Goal: Task Accomplishment & Management: Complete application form

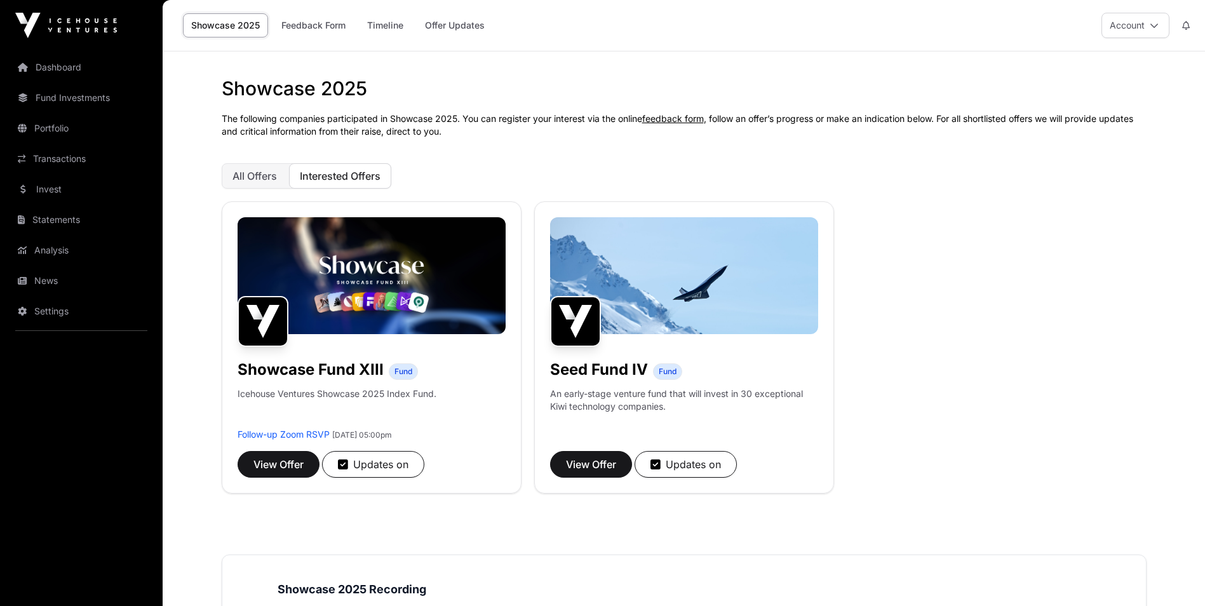
click at [62, 191] on link "Invest" at bounding box center [81, 189] width 142 height 28
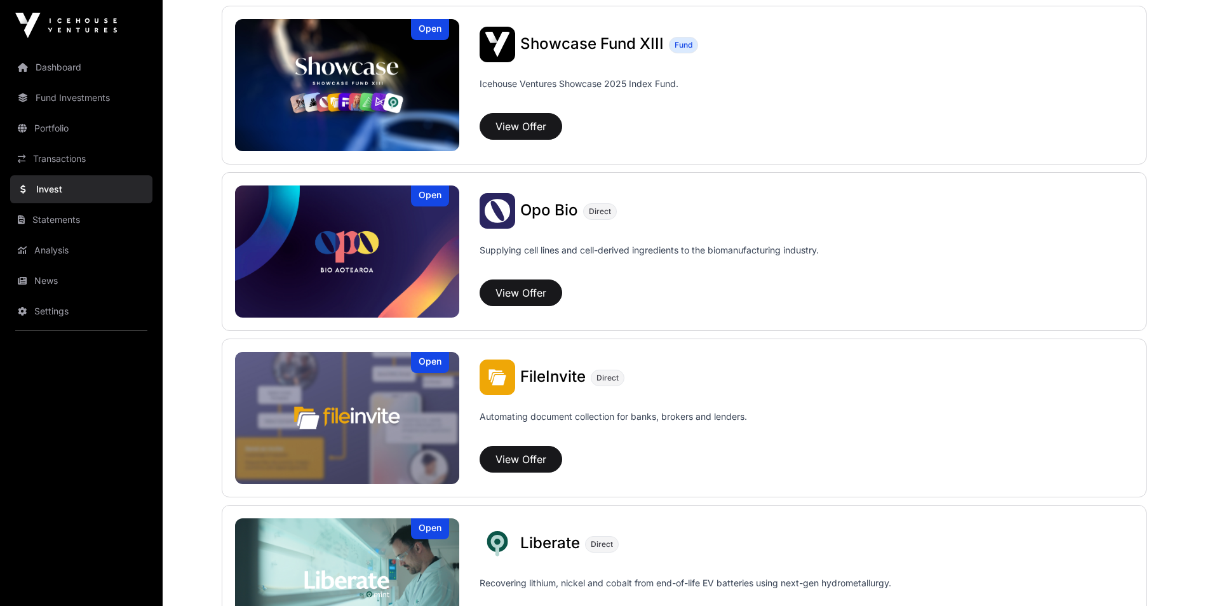
scroll to position [254, 0]
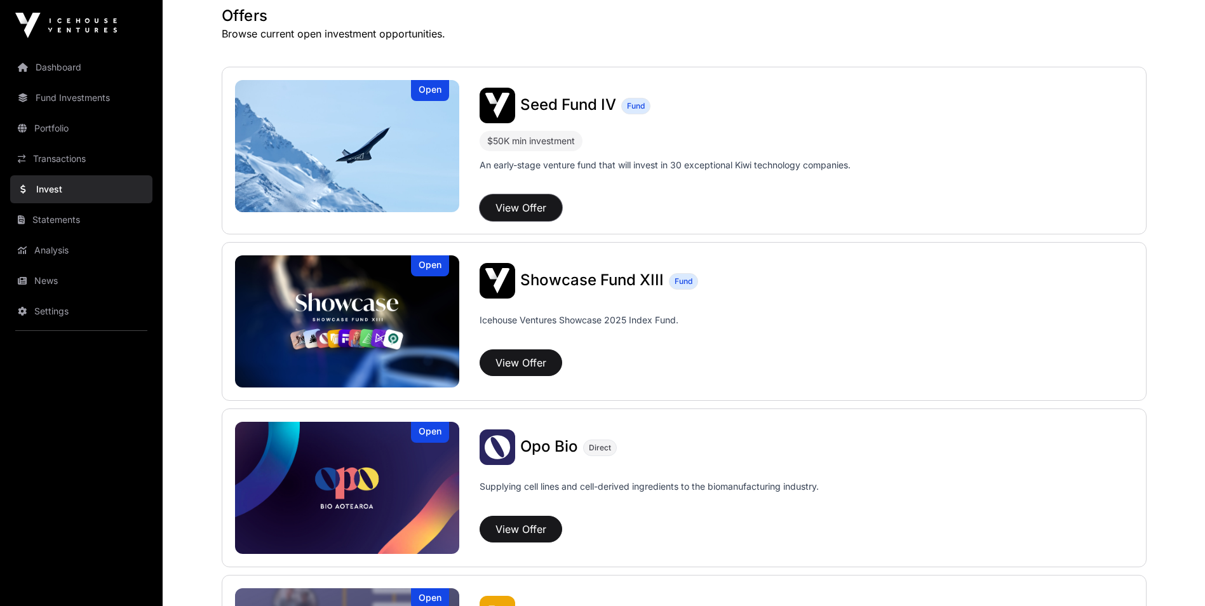
click at [512, 211] on button "View Offer" at bounding box center [521, 207] width 83 height 27
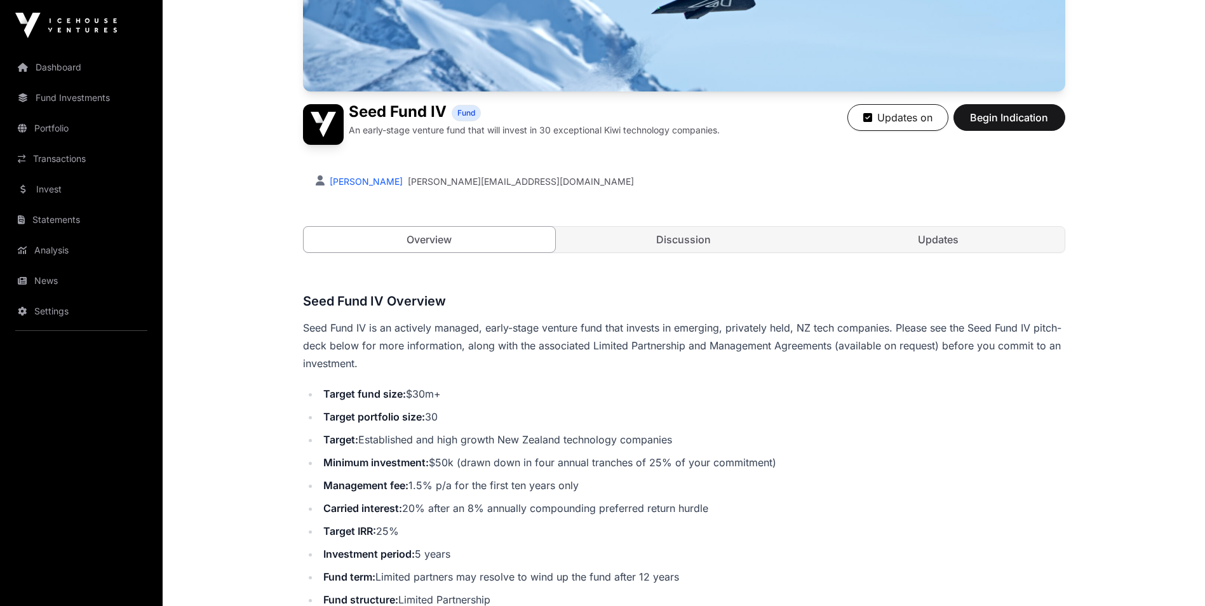
scroll to position [254, 0]
click at [994, 117] on span "Begin Indication" at bounding box center [1010, 118] width 80 height 15
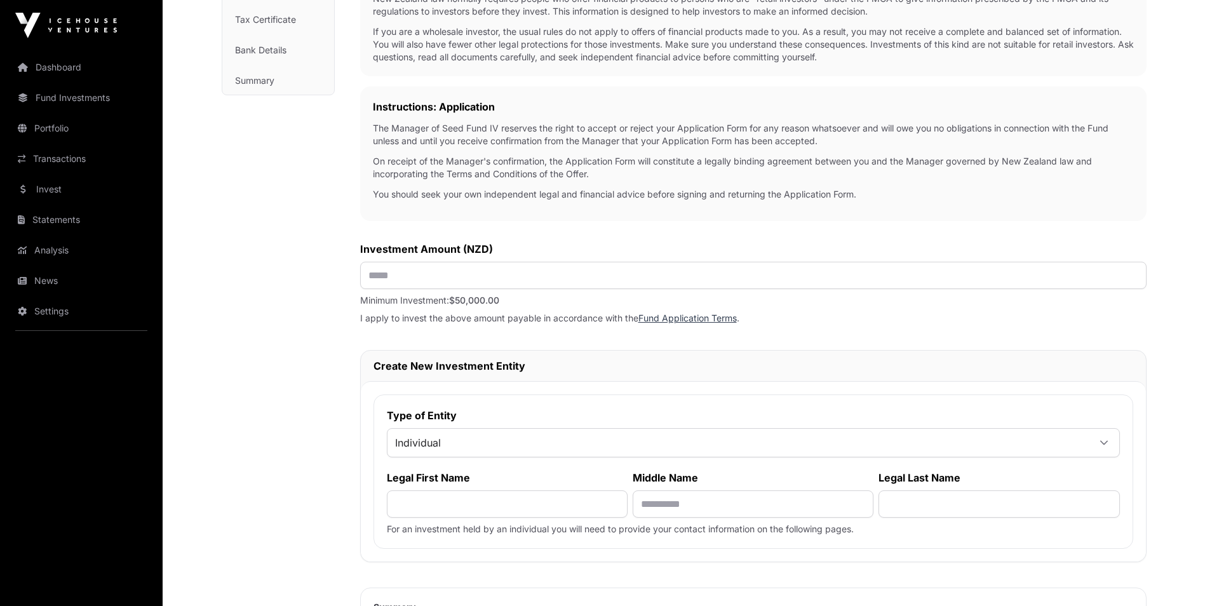
scroll to position [261, 0]
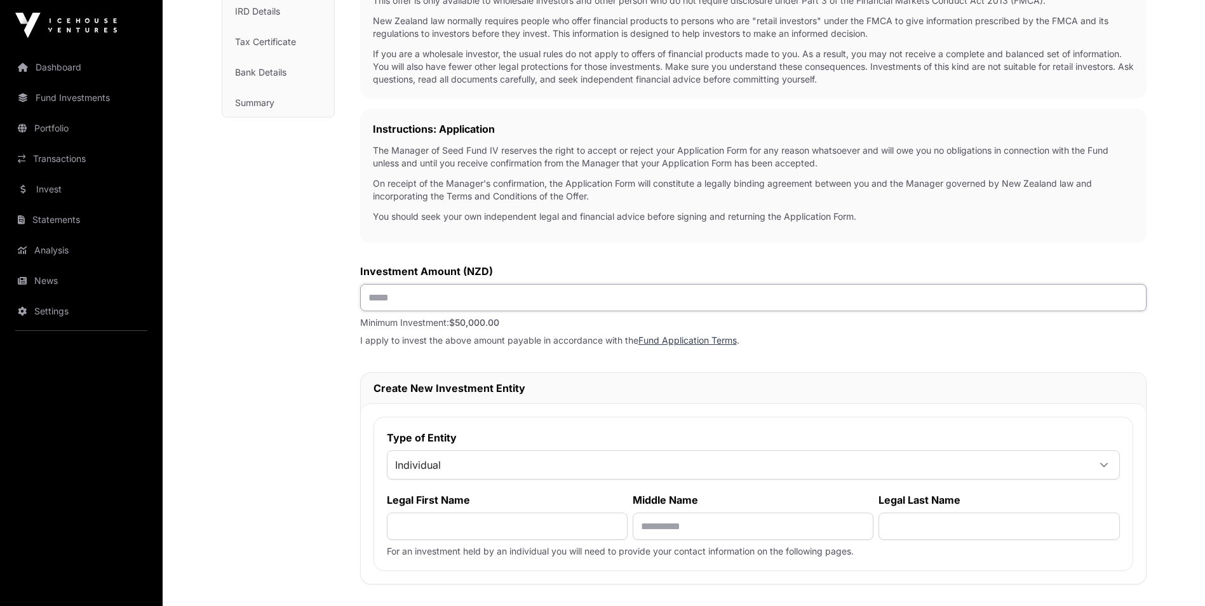
click at [393, 297] on input "text" at bounding box center [753, 297] width 787 height 27
type input "*******"
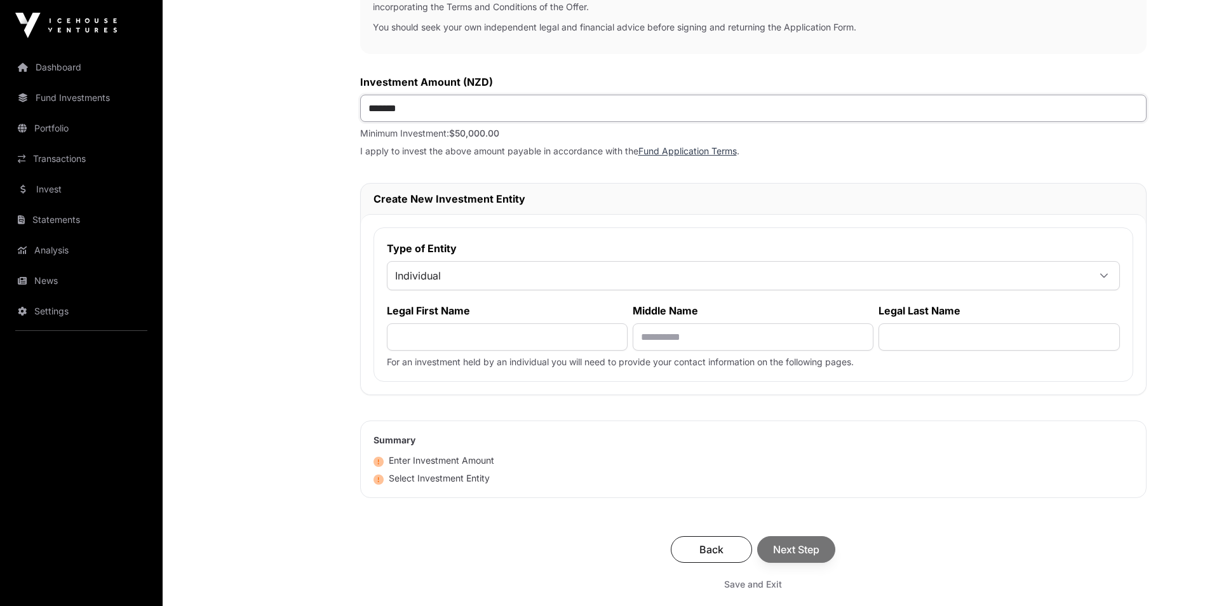
scroll to position [451, 0]
click at [452, 345] on input "text" at bounding box center [507, 335] width 241 height 27
type input "*******"
type input "****"
type input "******"
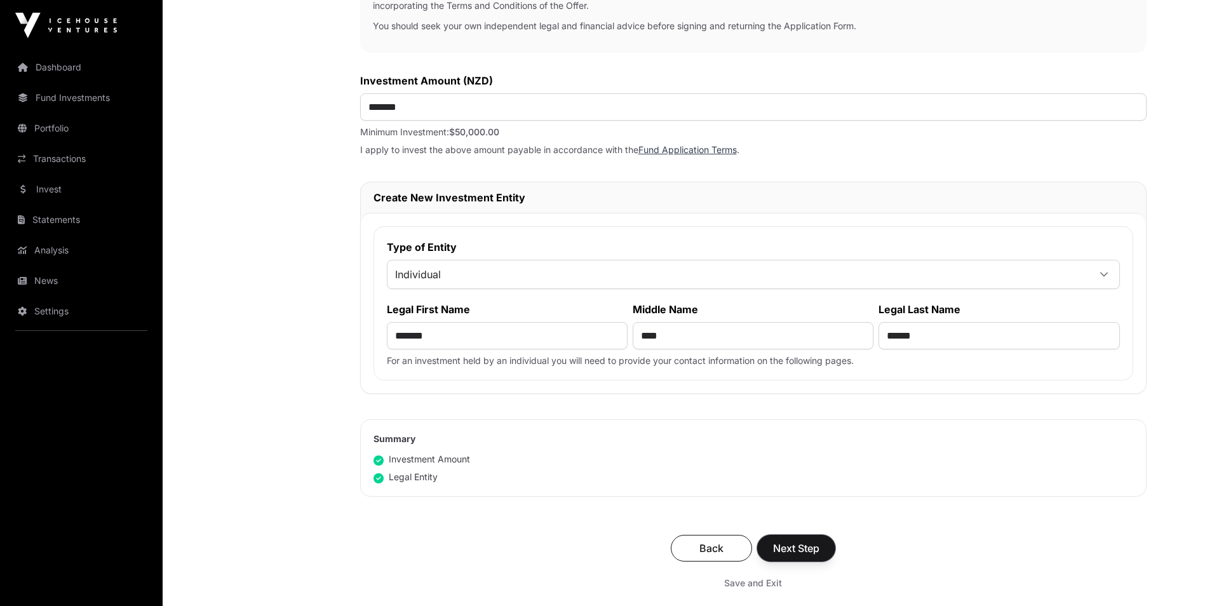
click at [794, 548] on span "Next Step" at bounding box center [796, 548] width 46 height 15
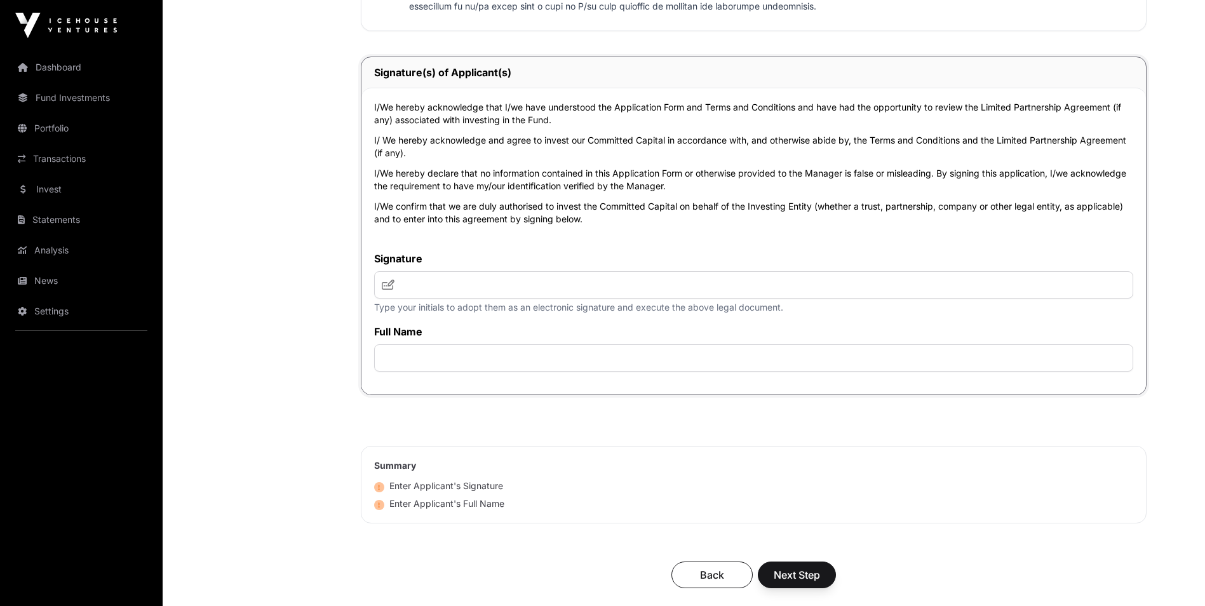
scroll to position [2669, 0]
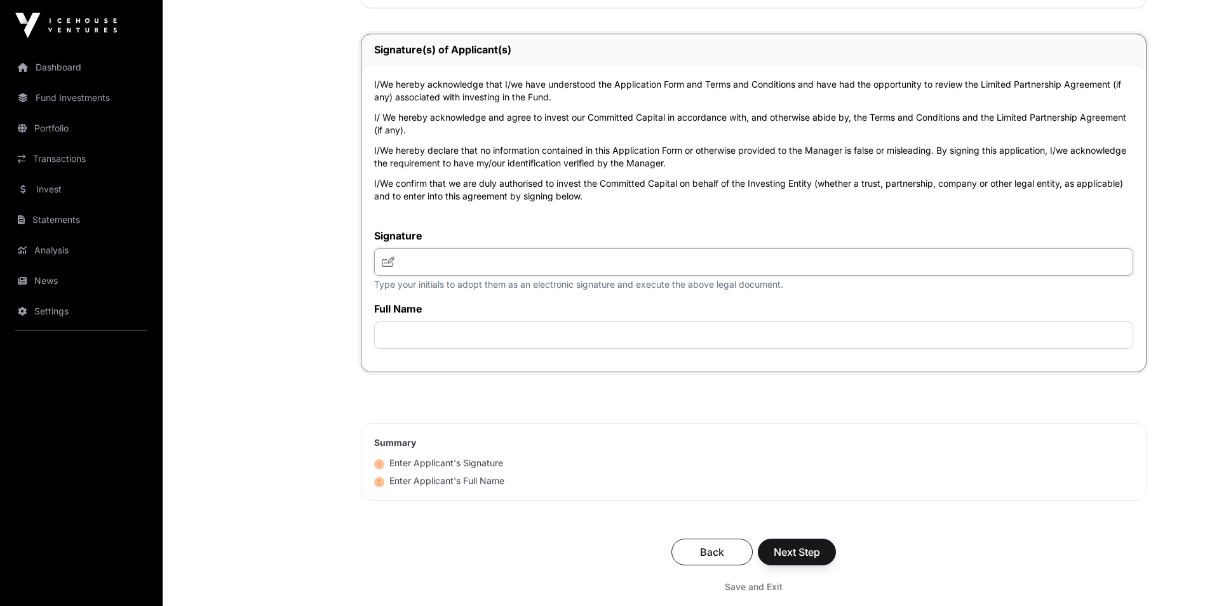
click at [426, 255] on input "text" at bounding box center [753, 261] width 759 height 27
click at [392, 268] on span at bounding box center [388, 261] width 13 height 15
click at [410, 262] on input "text" at bounding box center [753, 261] width 759 height 27
type input "***"
click at [434, 334] on input "text" at bounding box center [753, 335] width 759 height 27
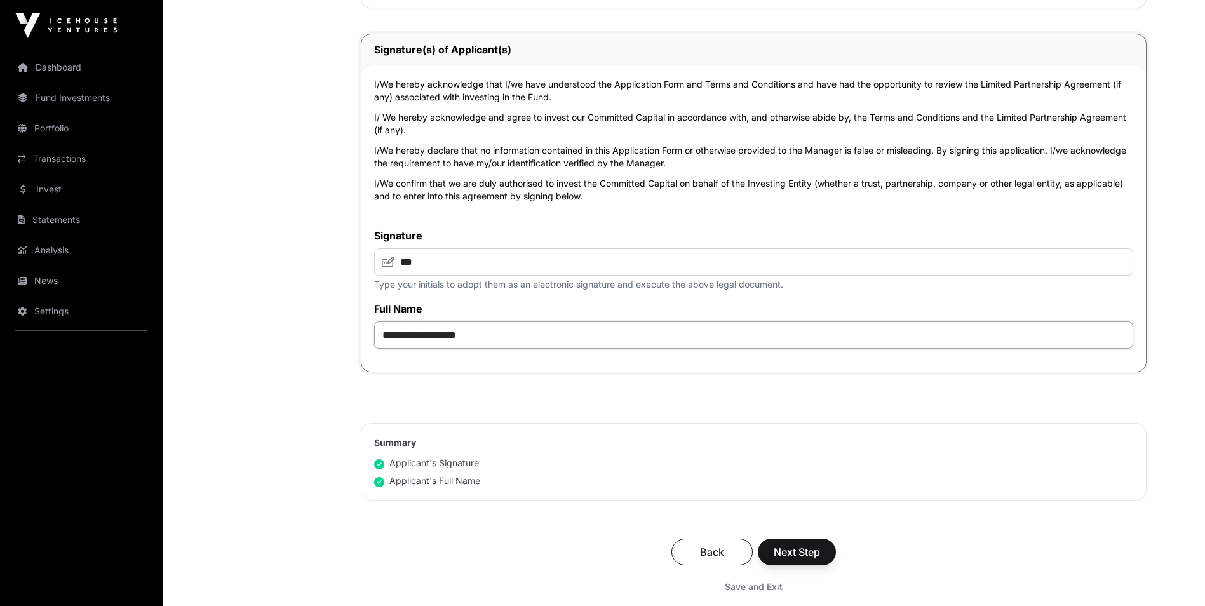
type input "**********"
click at [799, 552] on span "Next Step" at bounding box center [797, 552] width 46 height 15
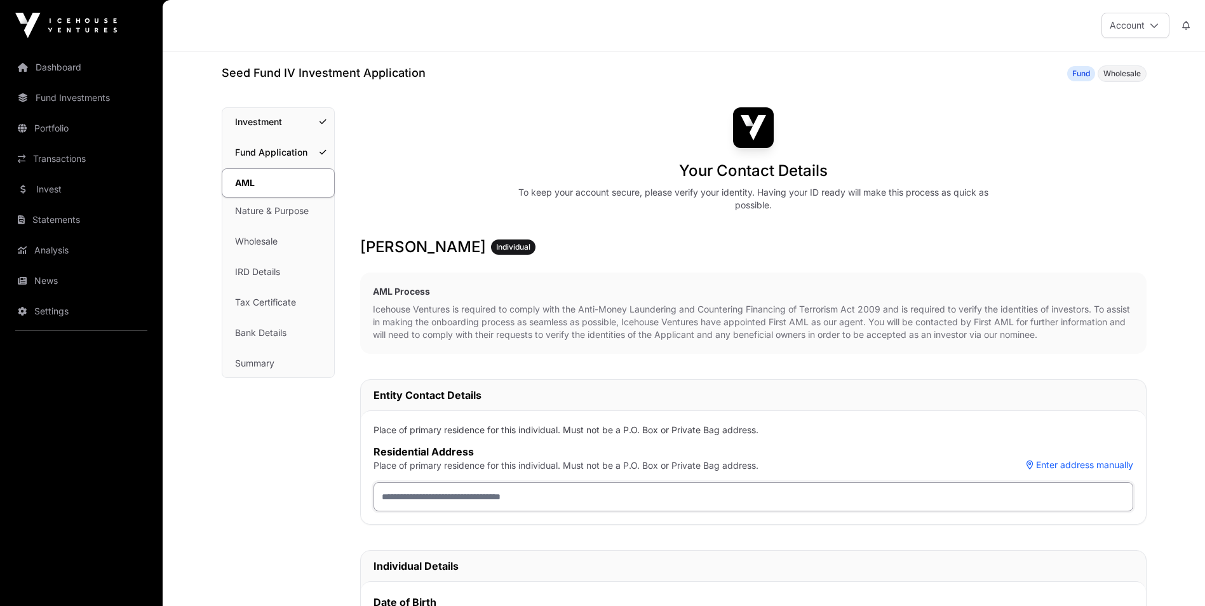
click at [450, 510] on input "text" at bounding box center [754, 496] width 760 height 29
type input "**********"
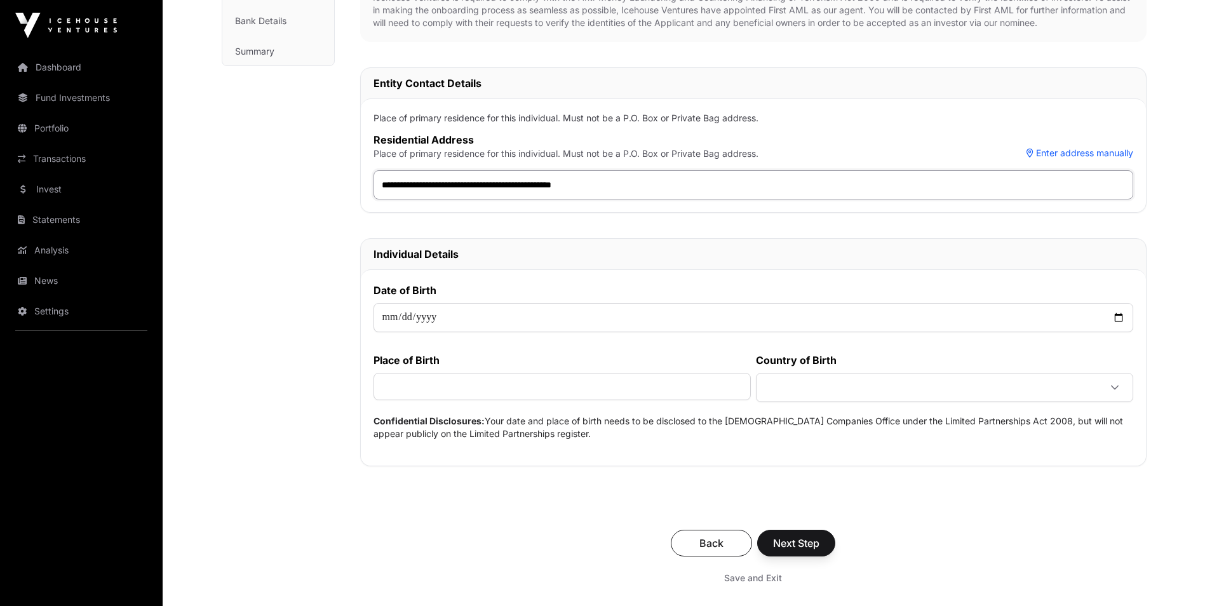
scroll to position [318, 0]
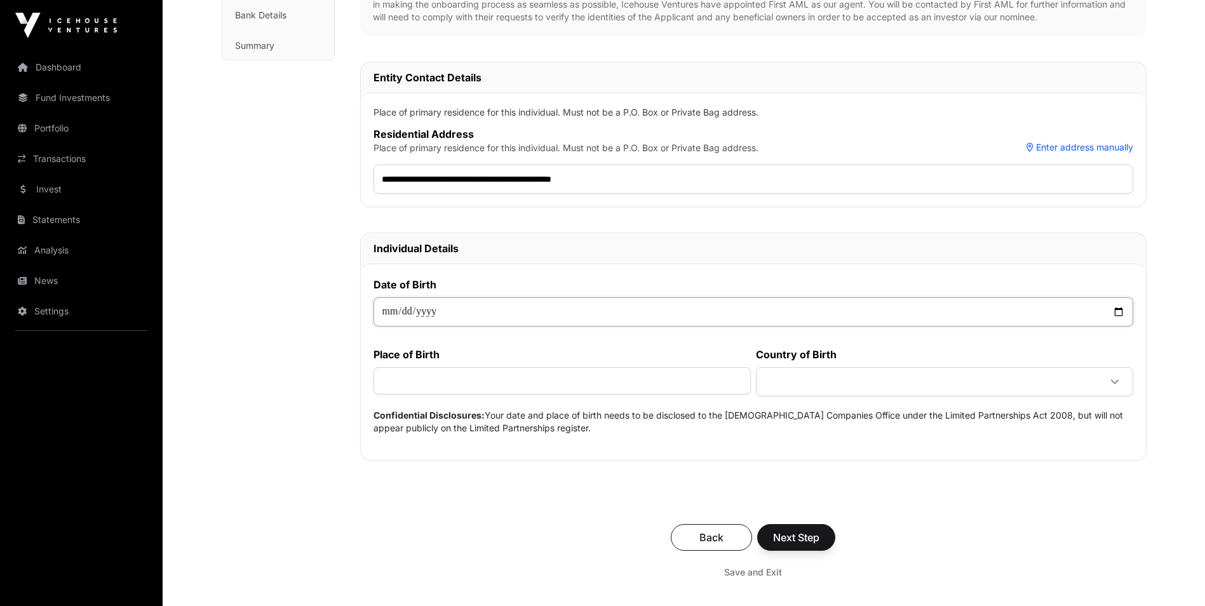
click at [386, 314] on input "date" at bounding box center [754, 311] width 760 height 29
type input "**********"
click at [433, 388] on input "text" at bounding box center [562, 380] width 377 height 27
type input "**********"
click at [909, 388] on span at bounding box center [929, 381] width 341 height 23
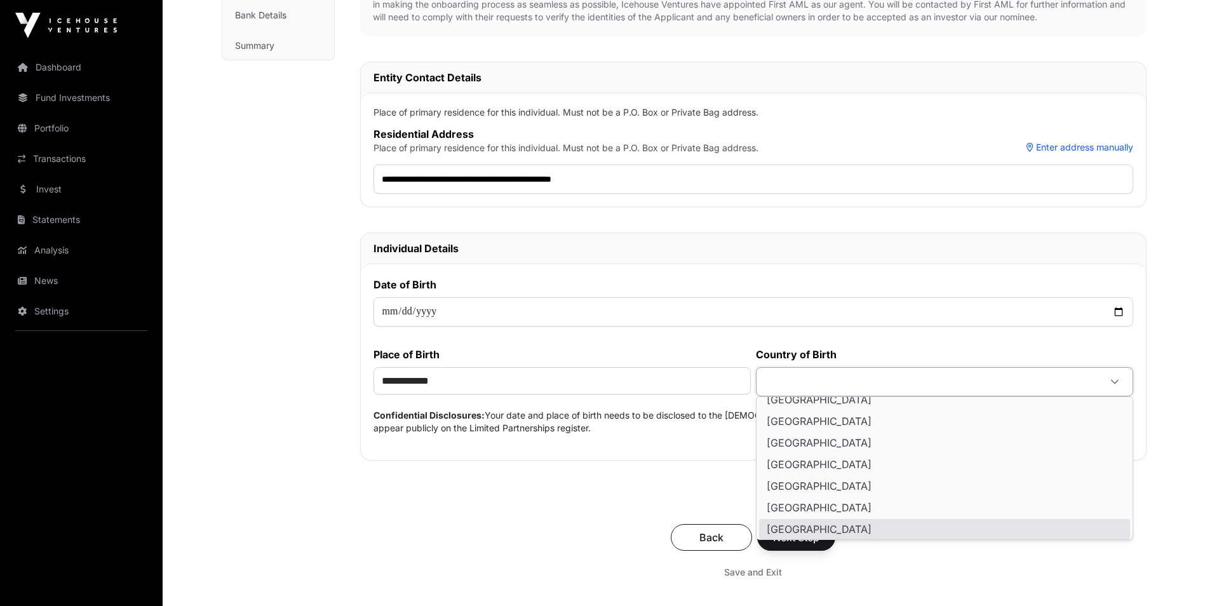
scroll to position [2711, 0]
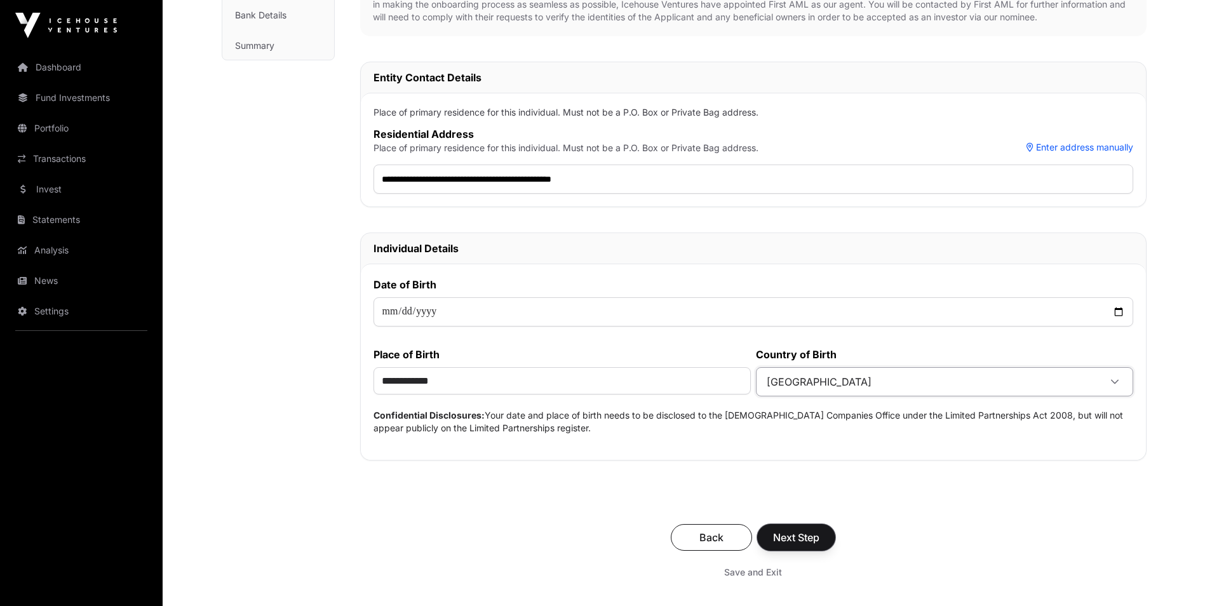
click at [794, 534] on span "Next Step" at bounding box center [796, 537] width 46 height 15
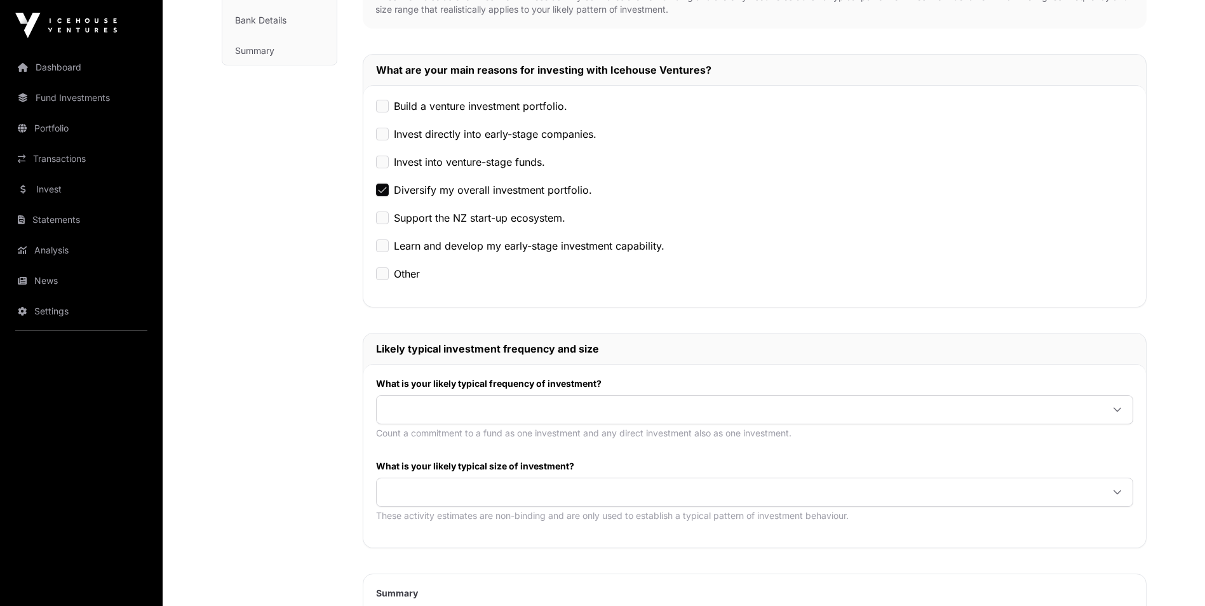
scroll to position [318, 0]
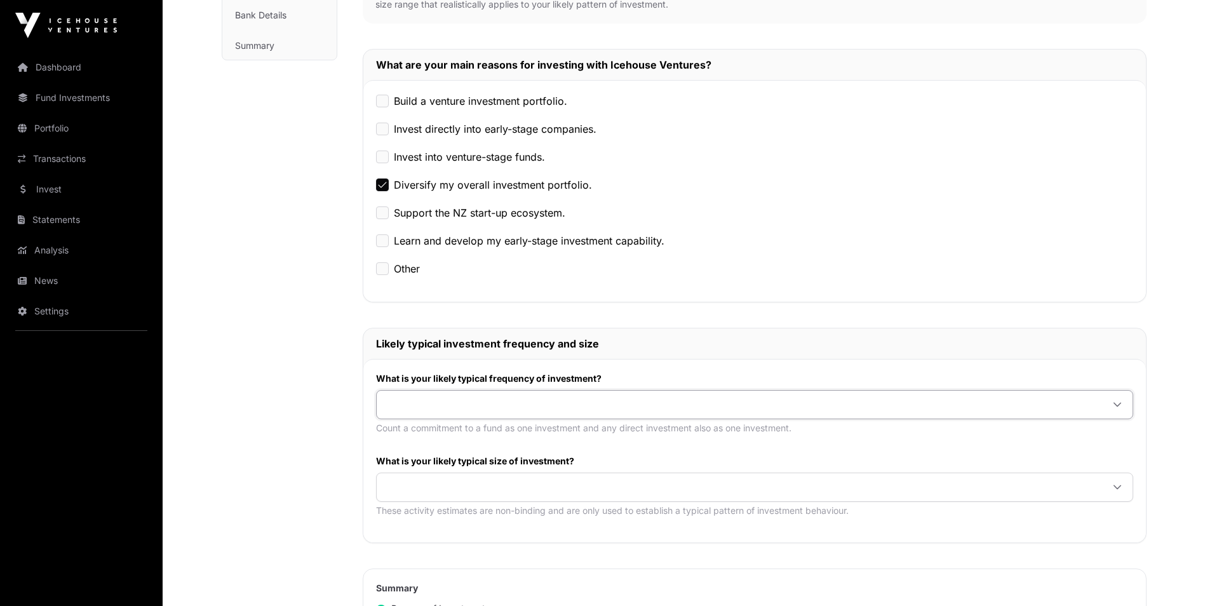
click at [468, 408] on span at bounding box center [740, 404] width 726 height 23
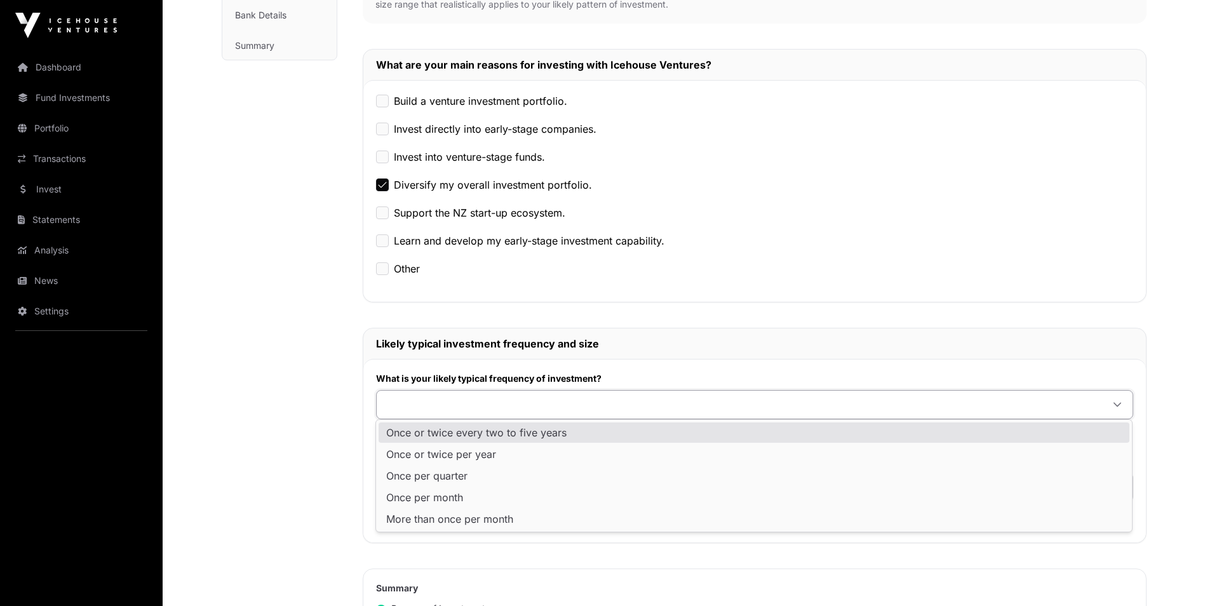
click at [462, 433] on span "Once or twice every two to five years" at bounding box center [476, 433] width 180 height 10
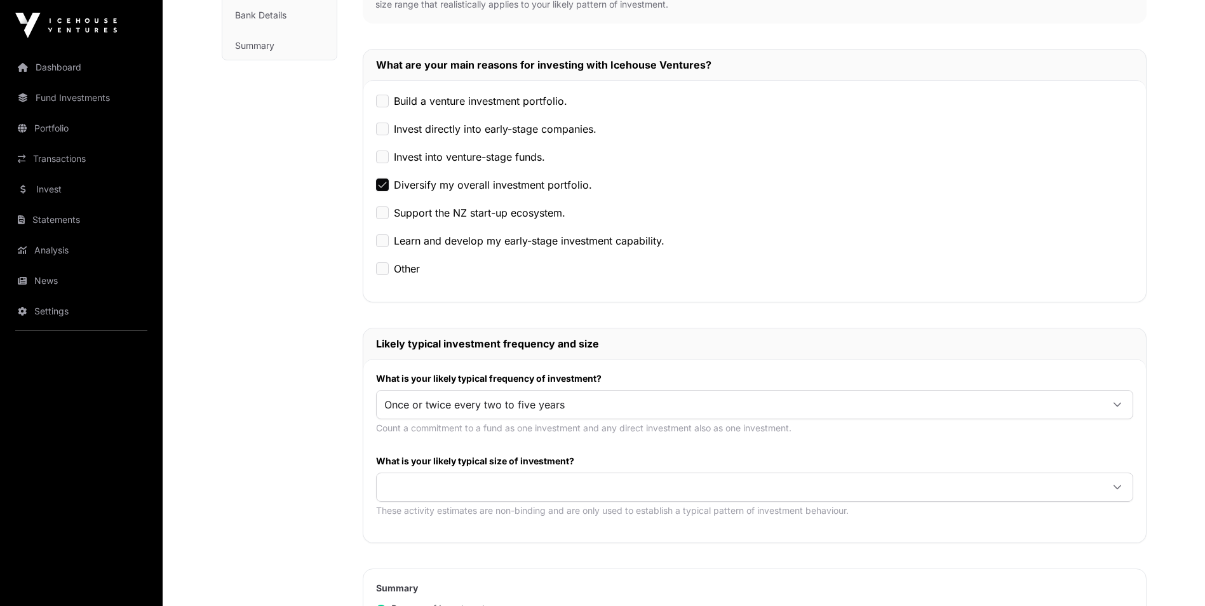
scroll to position [381, 0]
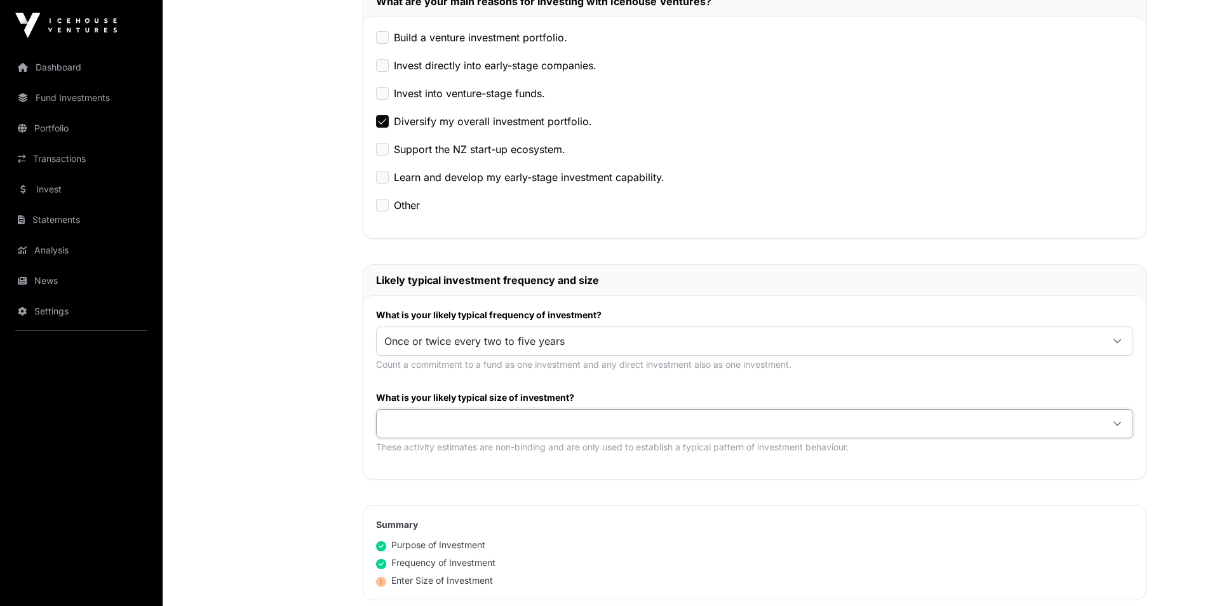
click at [412, 421] on span at bounding box center [740, 423] width 726 height 23
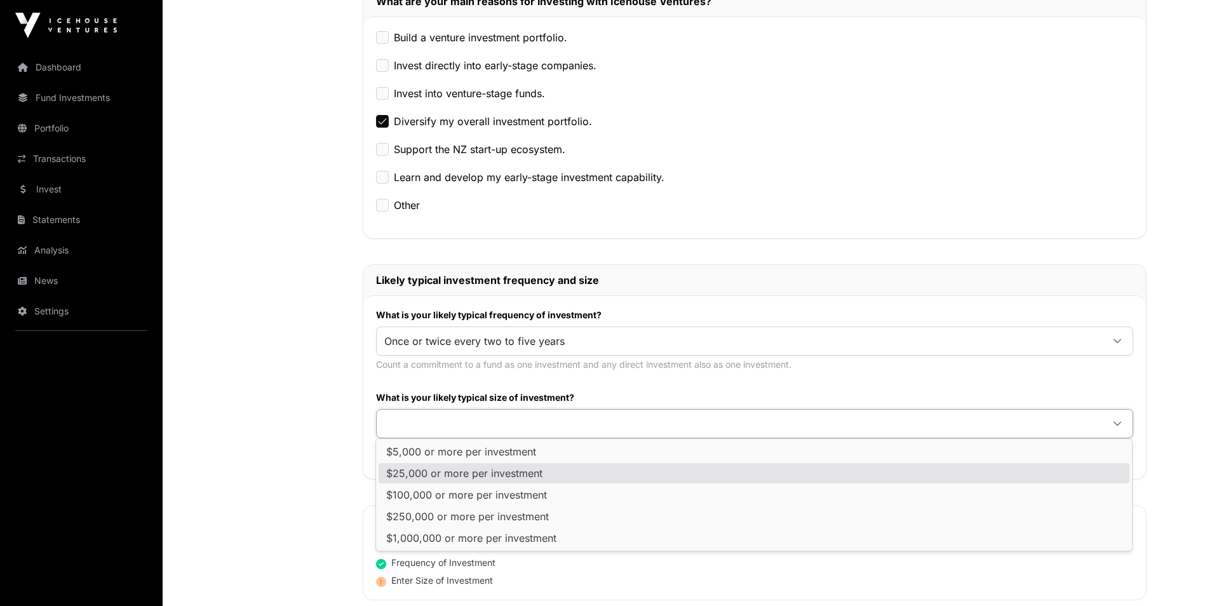
click at [417, 468] on span "$25,000 or more per investment" at bounding box center [464, 473] width 156 height 10
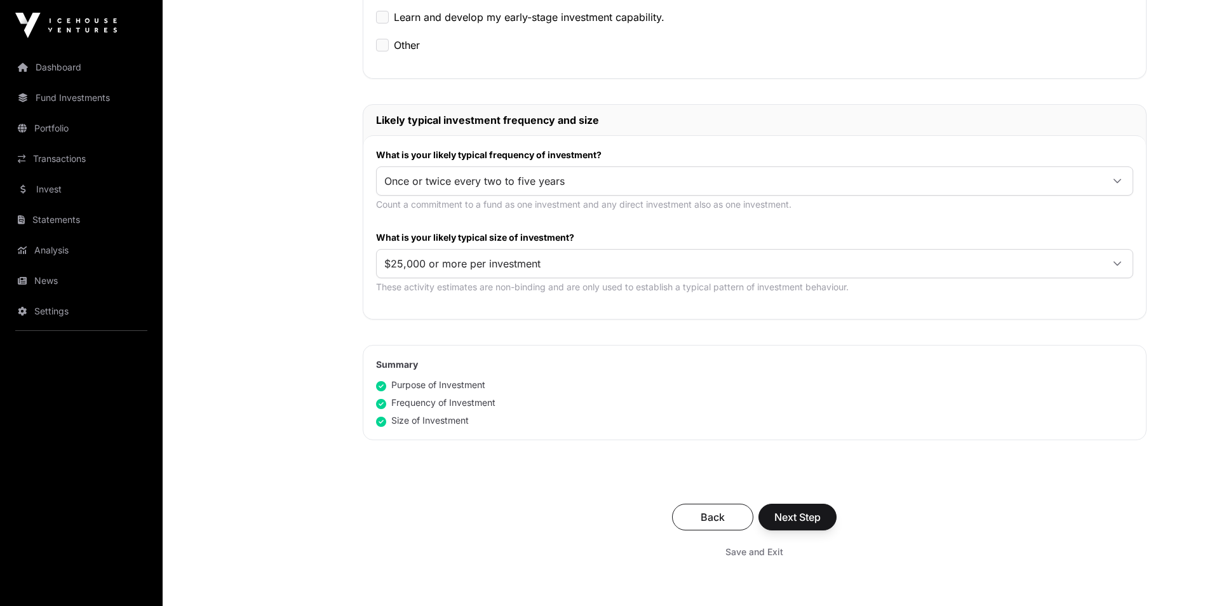
scroll to position [572, 0]
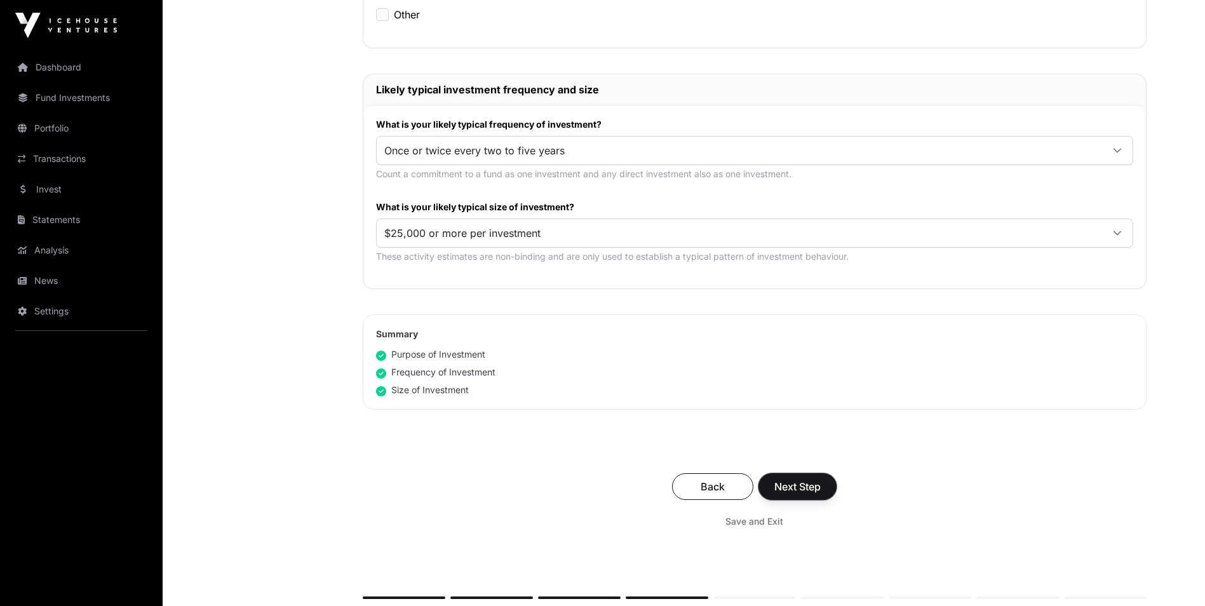
click at [782, 485] on span "Next Step" at bounding box center [798, 486] width 46 height 15
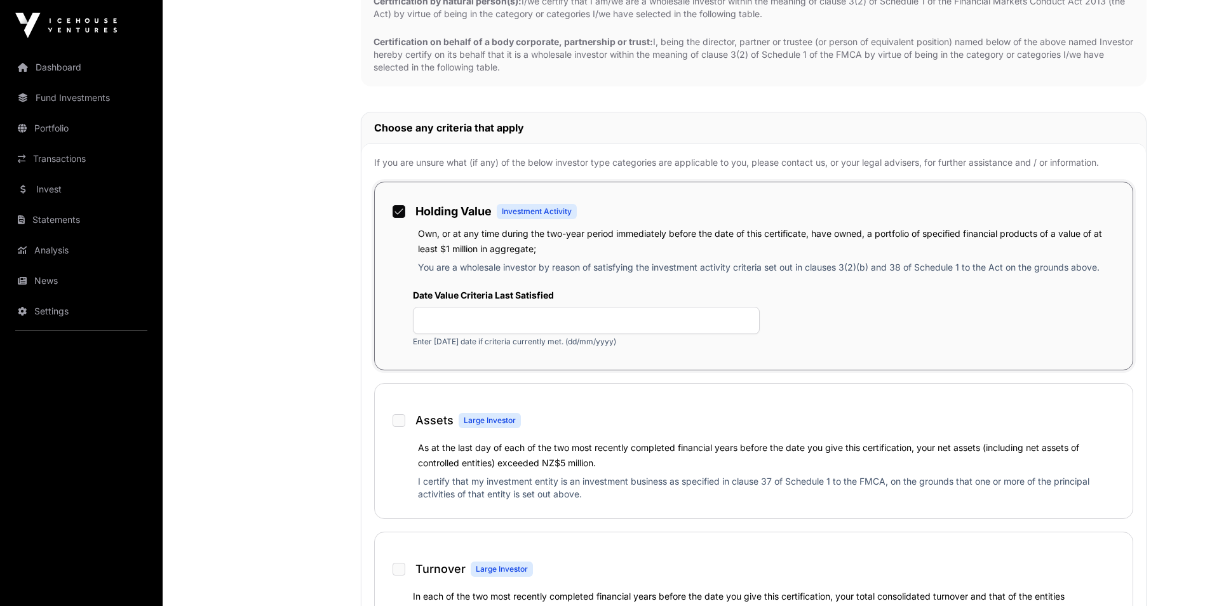
scroll to position [508, 0]
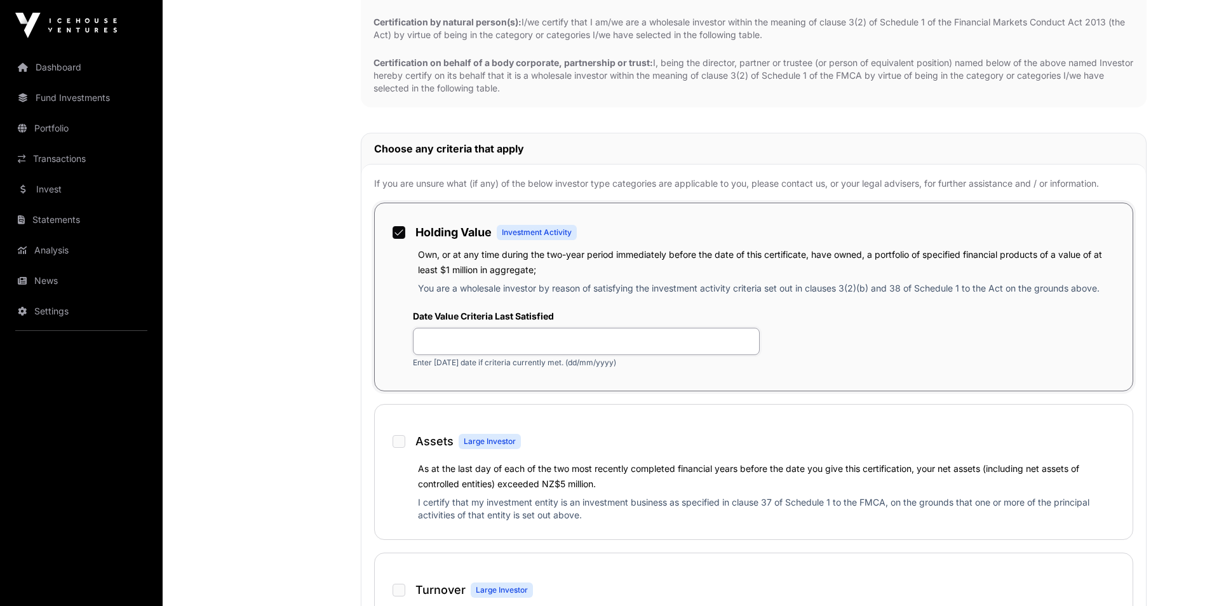
click at [424, 348] on input "text" at bounding box center [587, 341] width 348 height 27
type input "********"
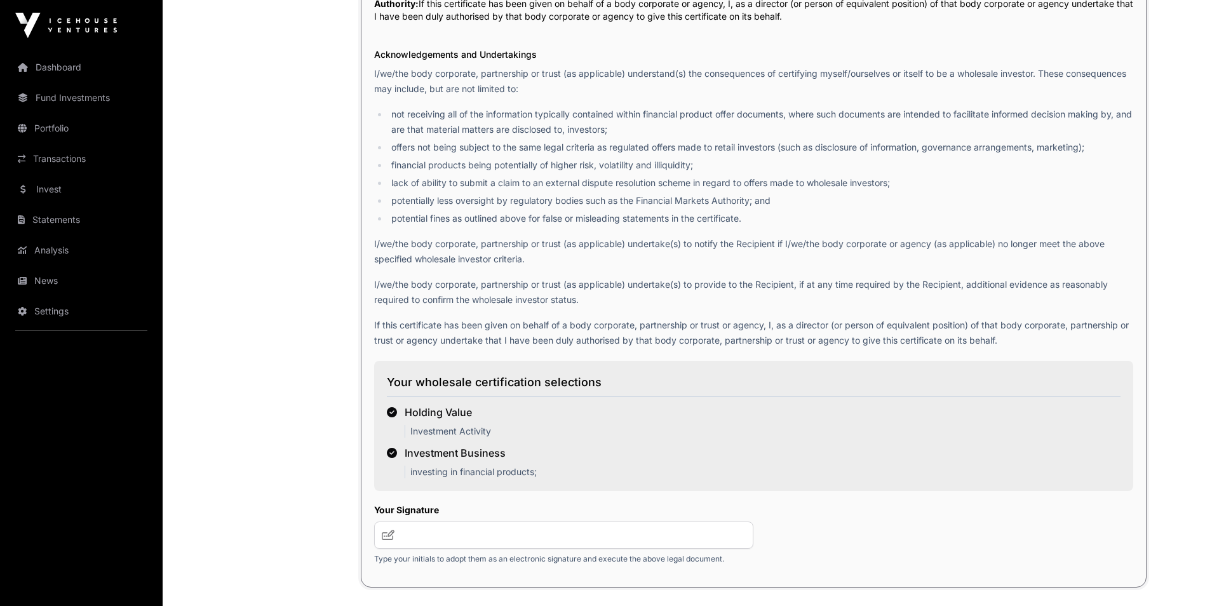
scroll to position [1716, 0]
click at [444, 535] on input "text" at bounding box center [564, 533] width 380 height 27
type input "***"
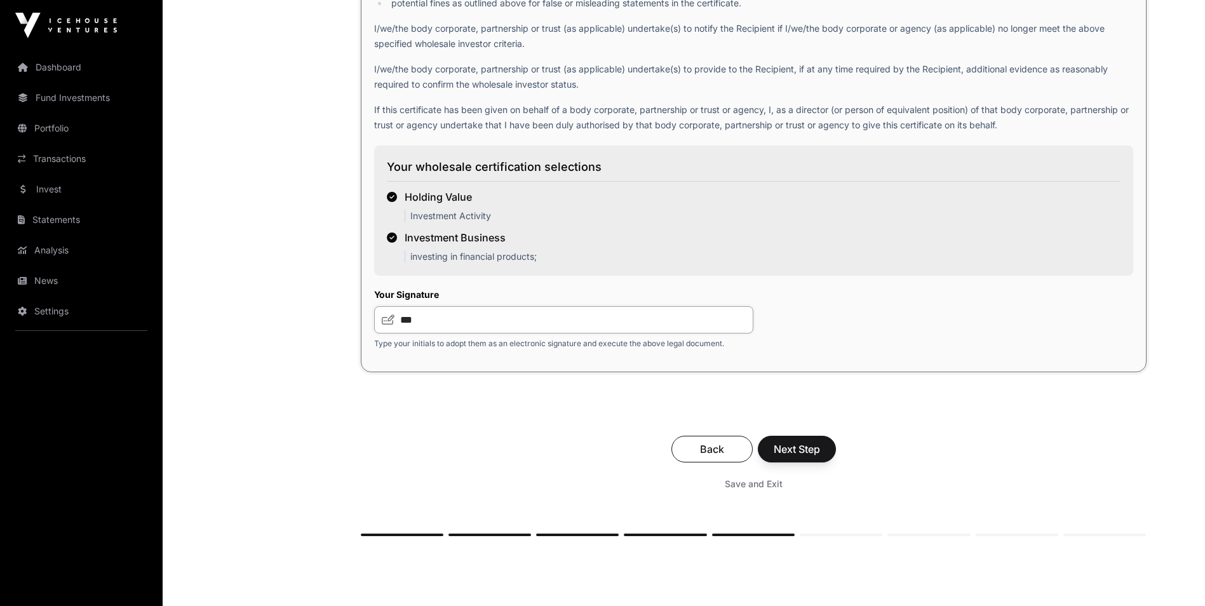
scroll to position [1970, 0]
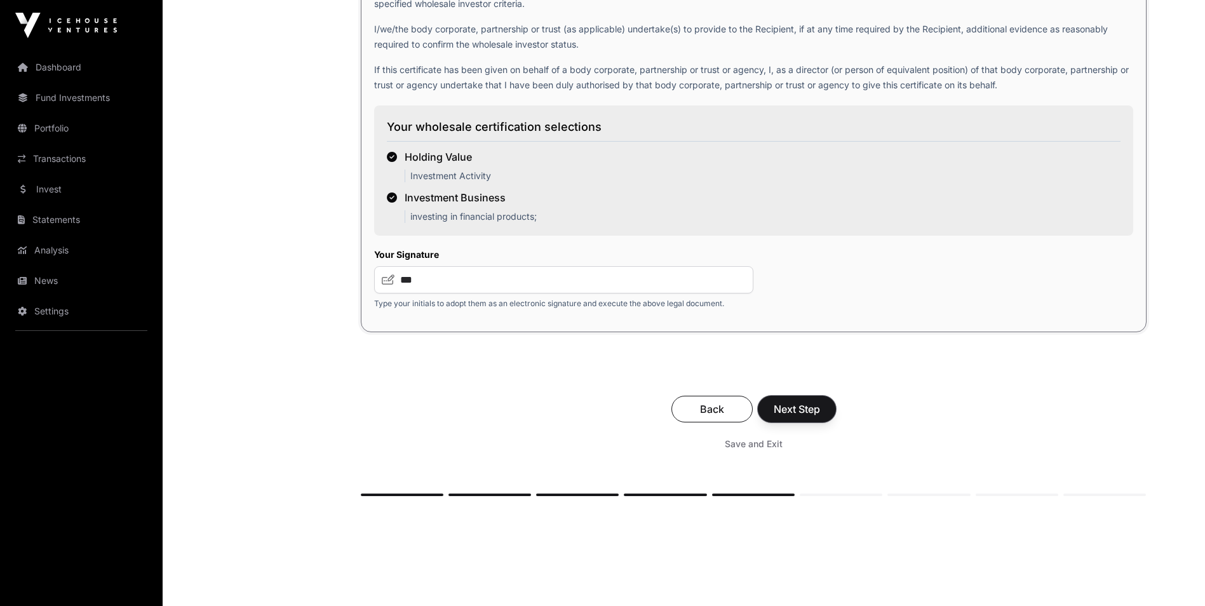
click at [821, 417] on button "Next Step" at bounding box center [797, 409] width 78 height 27
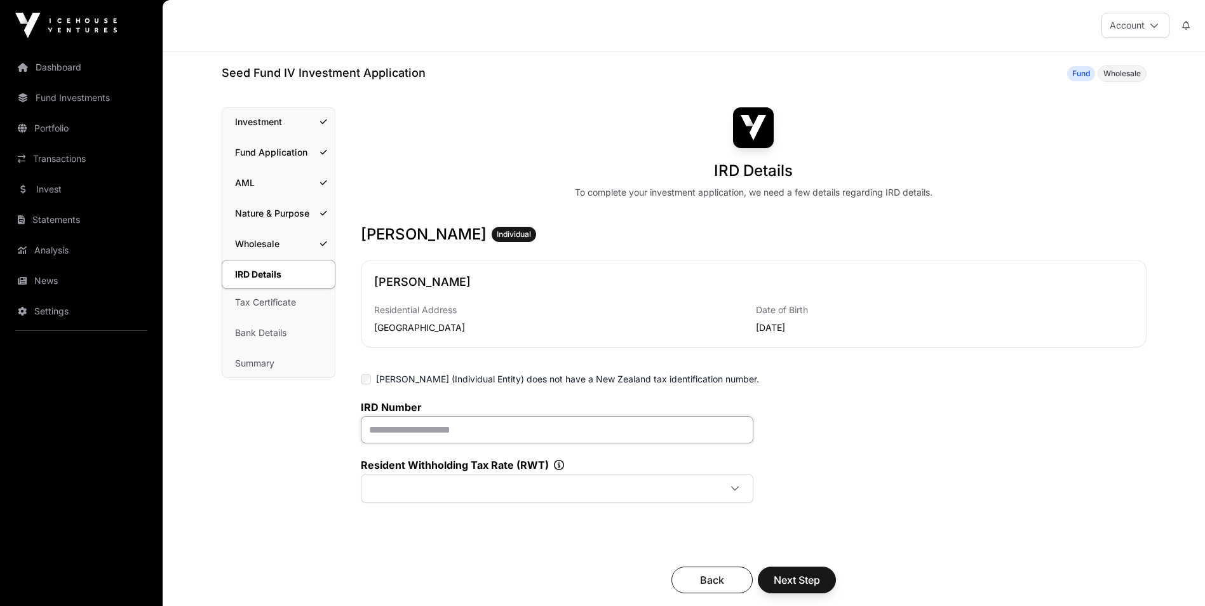
click at [410, 430] on input "text" at bounding box center [557, 429] width 393 height 27
type input "**********"
click at [503, 486] on span at bounding box center [542, 488] width 356 height 23
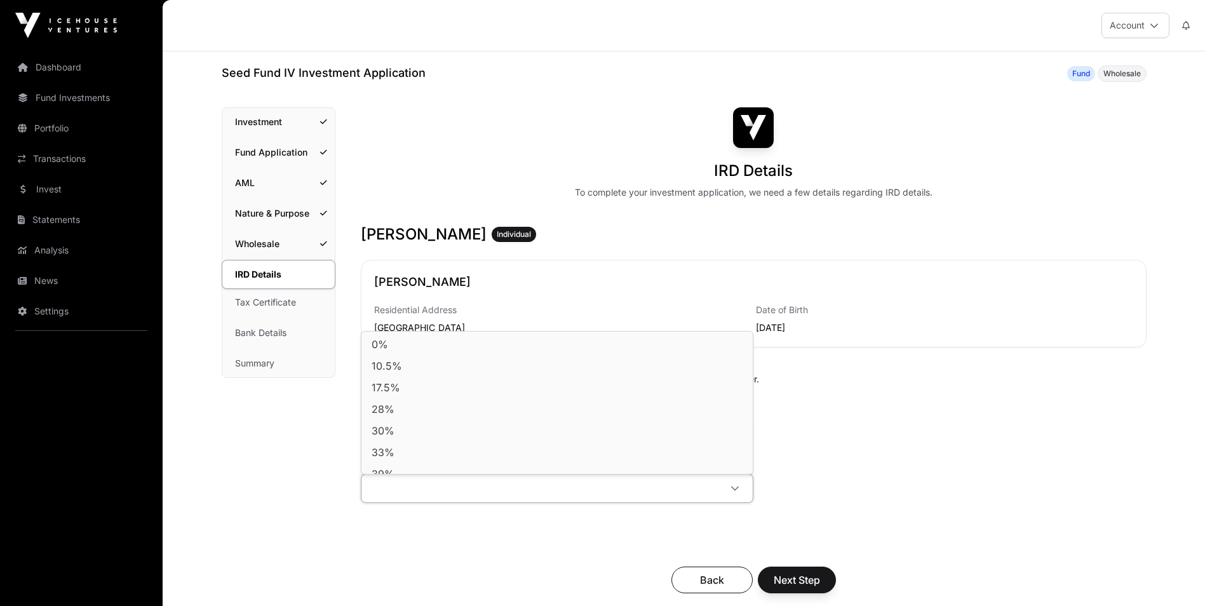
click at [503, 486] on span at bounding box center [542, 488] width 356 height 23
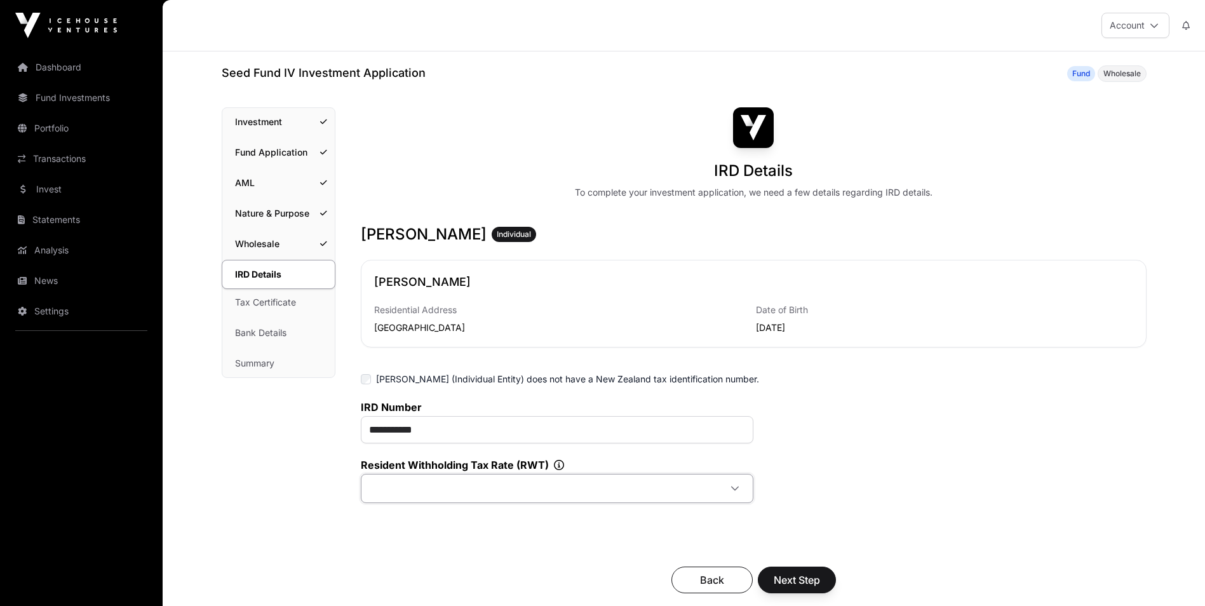
click at [503, 486] on span at bounding box center [542, 488] width 356 height 23
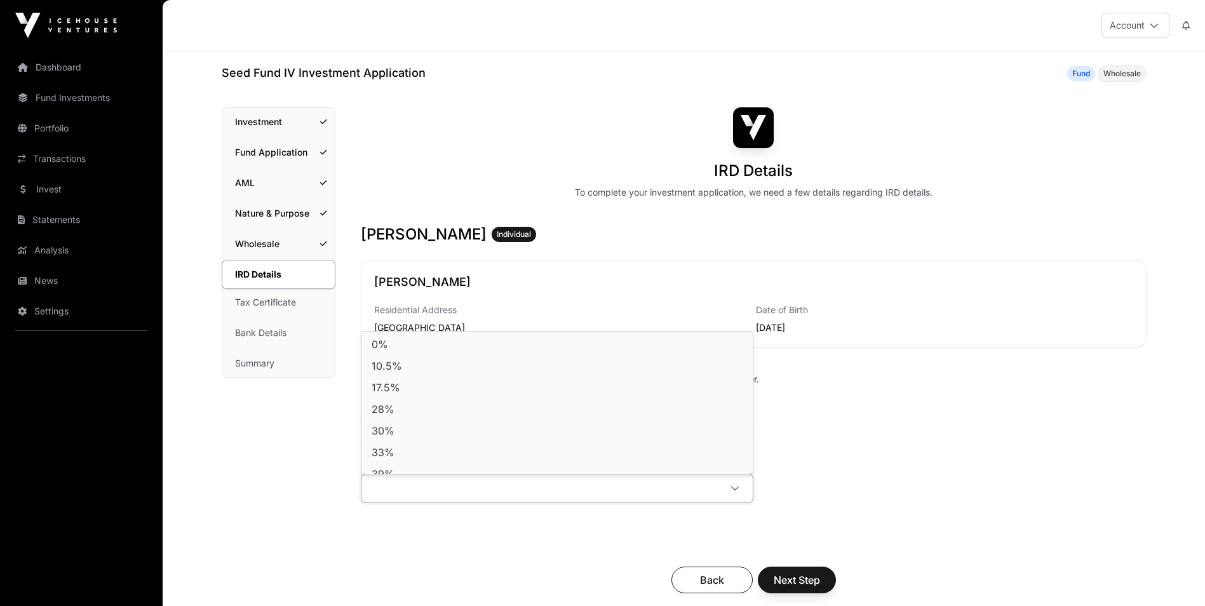
click at [503, 486] on span at bounding box center [542, 488] width 356 height 23
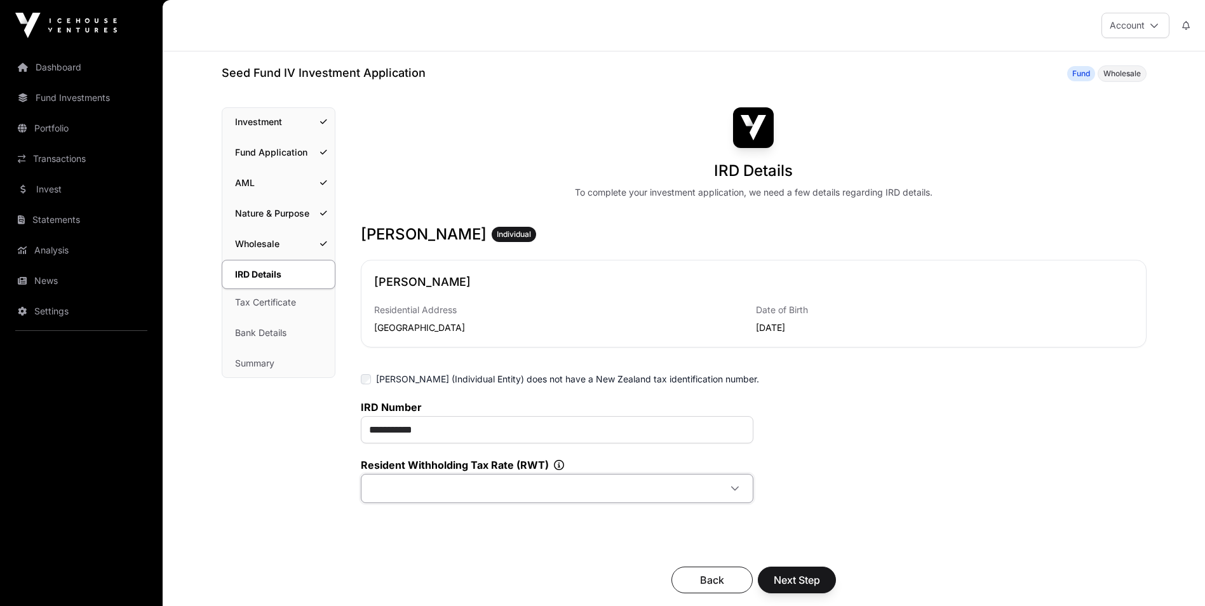
click at [668, 500] on span at bounding box center [542, 488] width 356 height 23
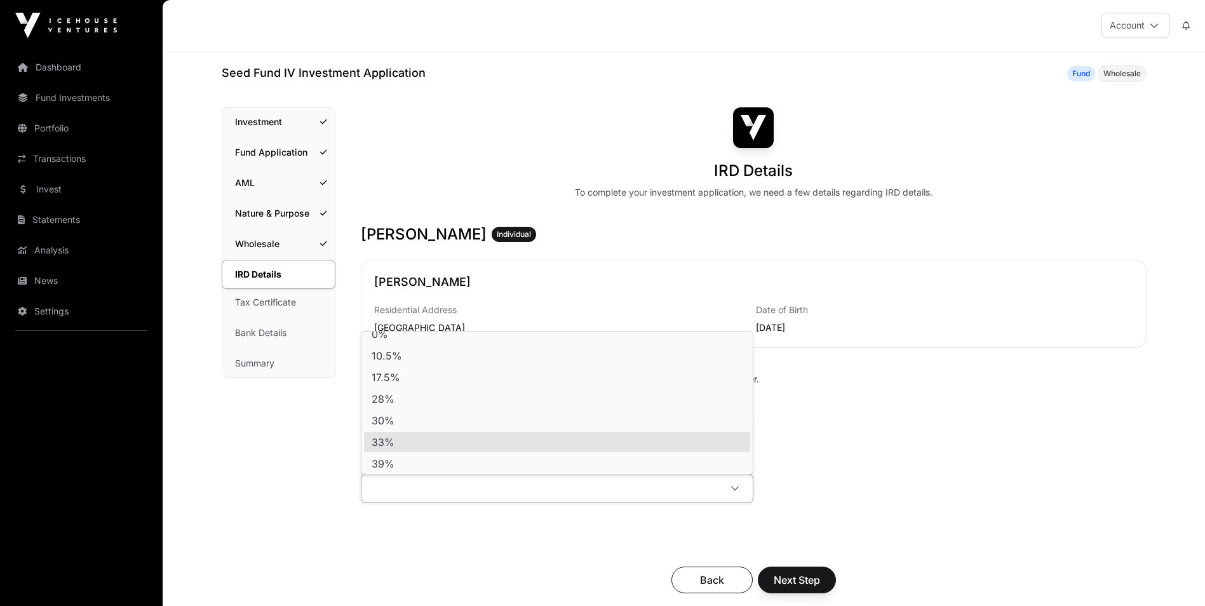
scroll to position [13, 0]
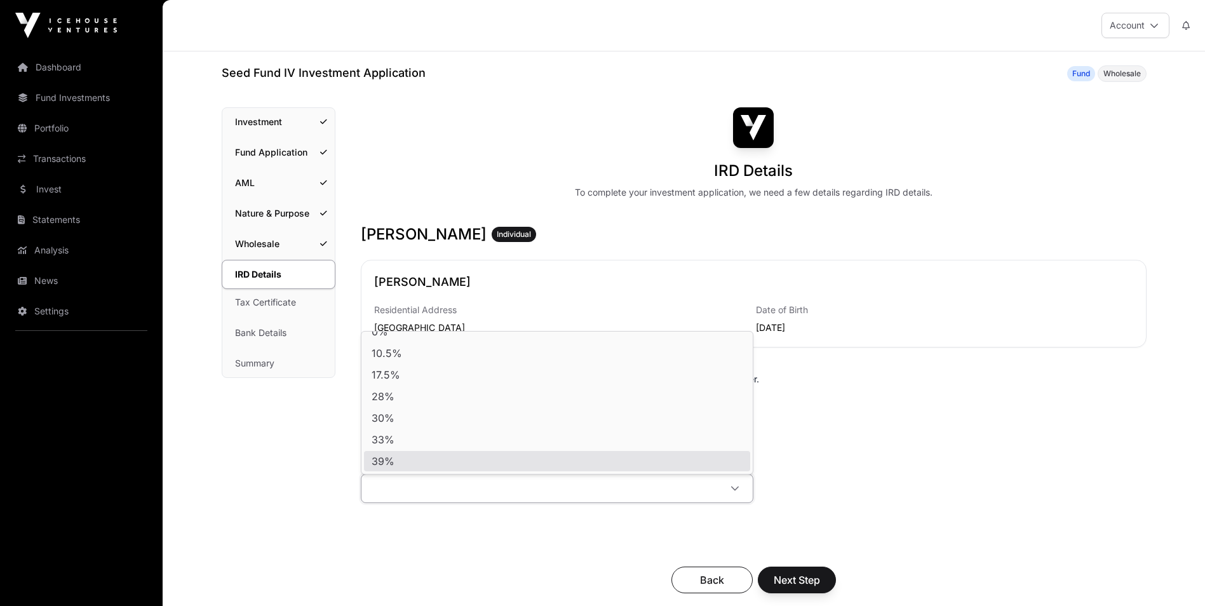
click at [592, 457] on li "39%" at bounding box center [557, 461] width 386 height 20
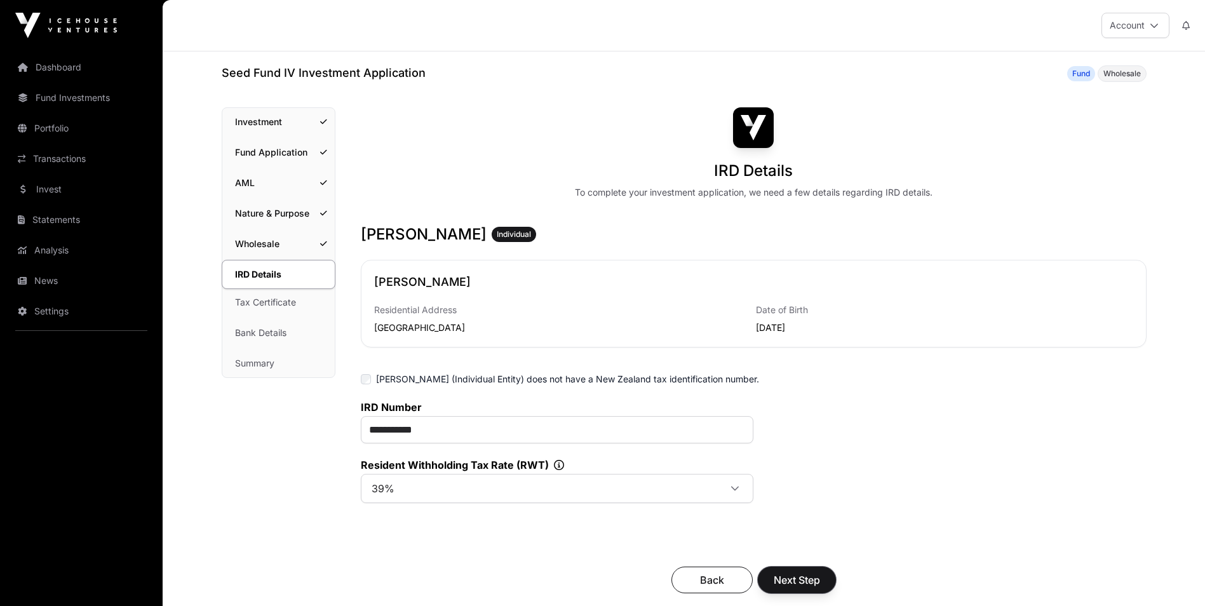
click at [796, 580] on span "Next Step" at bounding box center [797, 580] width 46 height 15
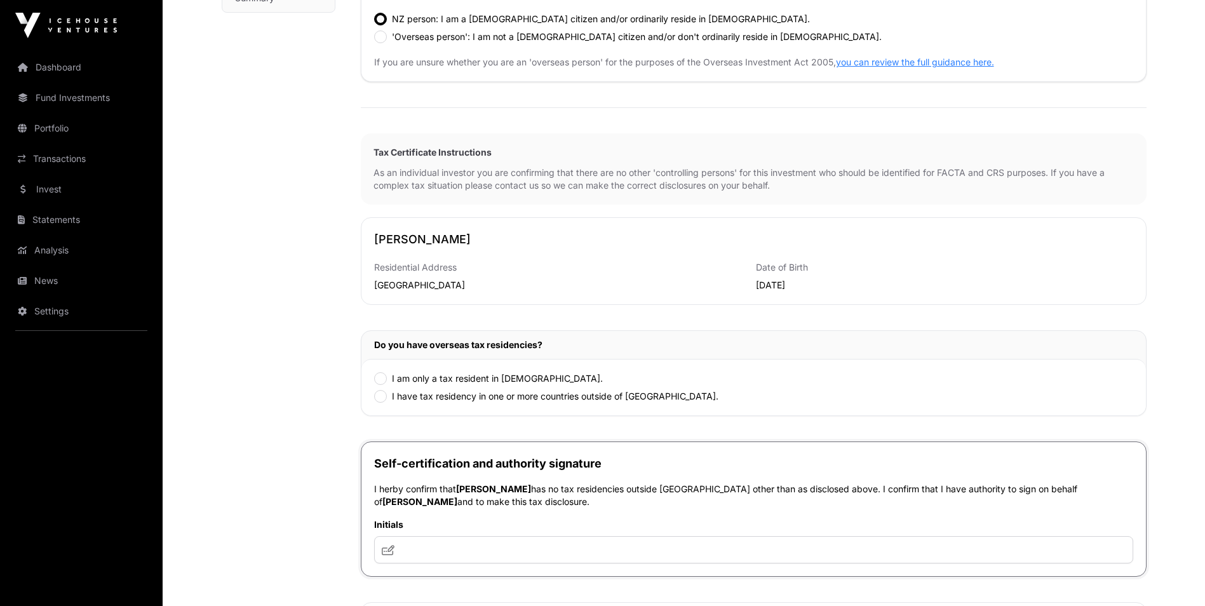
scroll to position [445, 0]
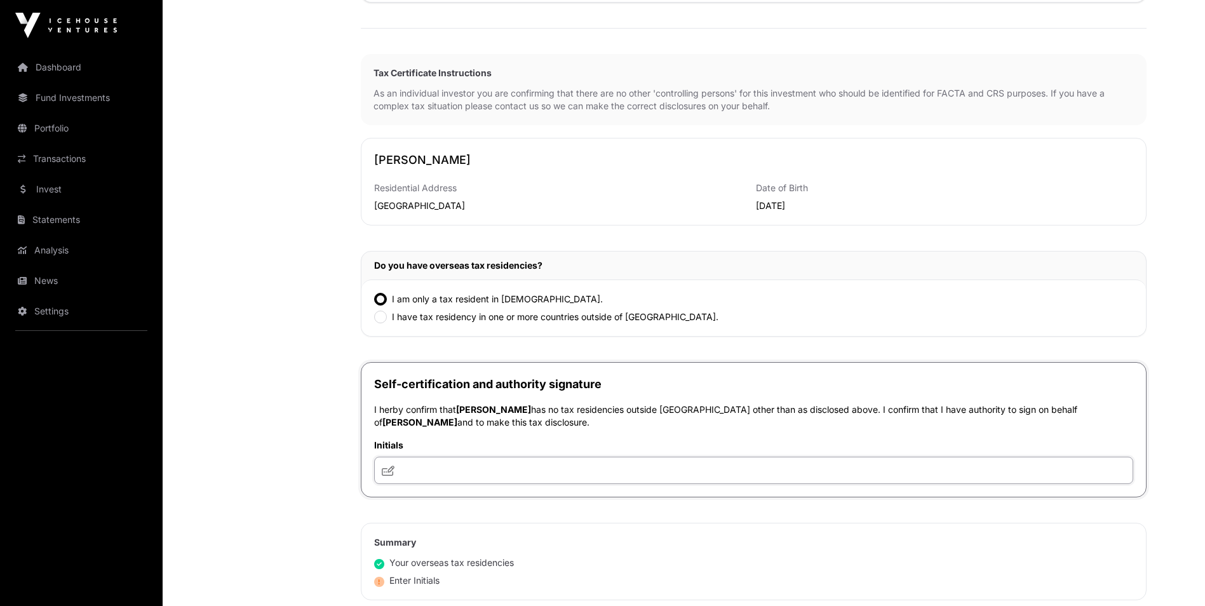
click at [410, 470] on input "text" at bounding box center [753, 470] width 759 height 27
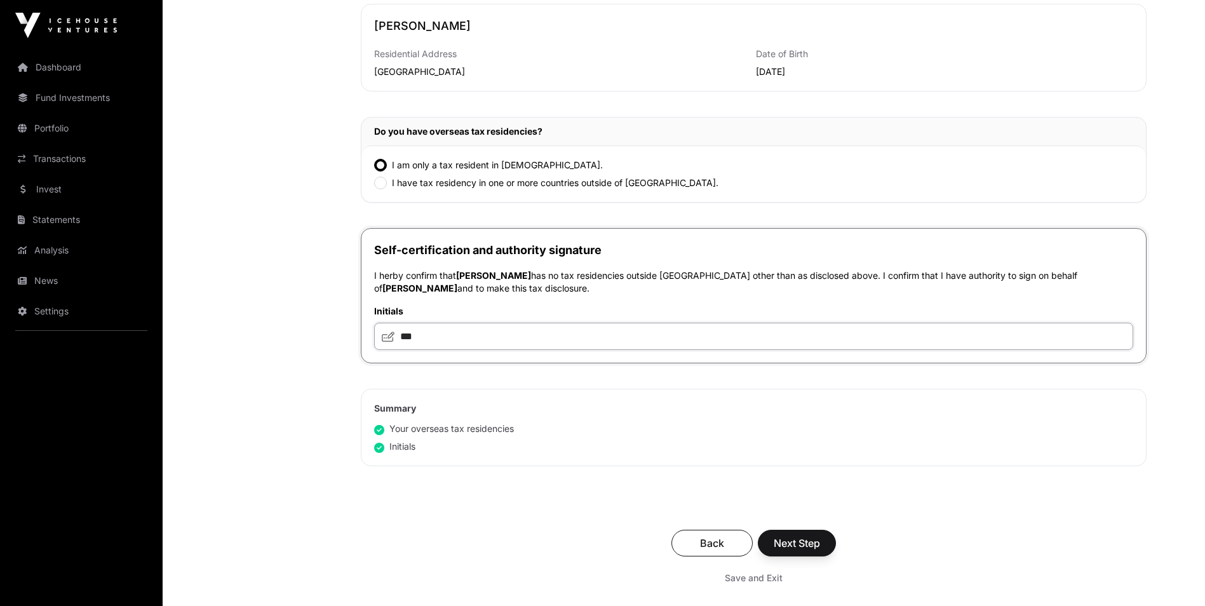
scroll to position [635, 0]
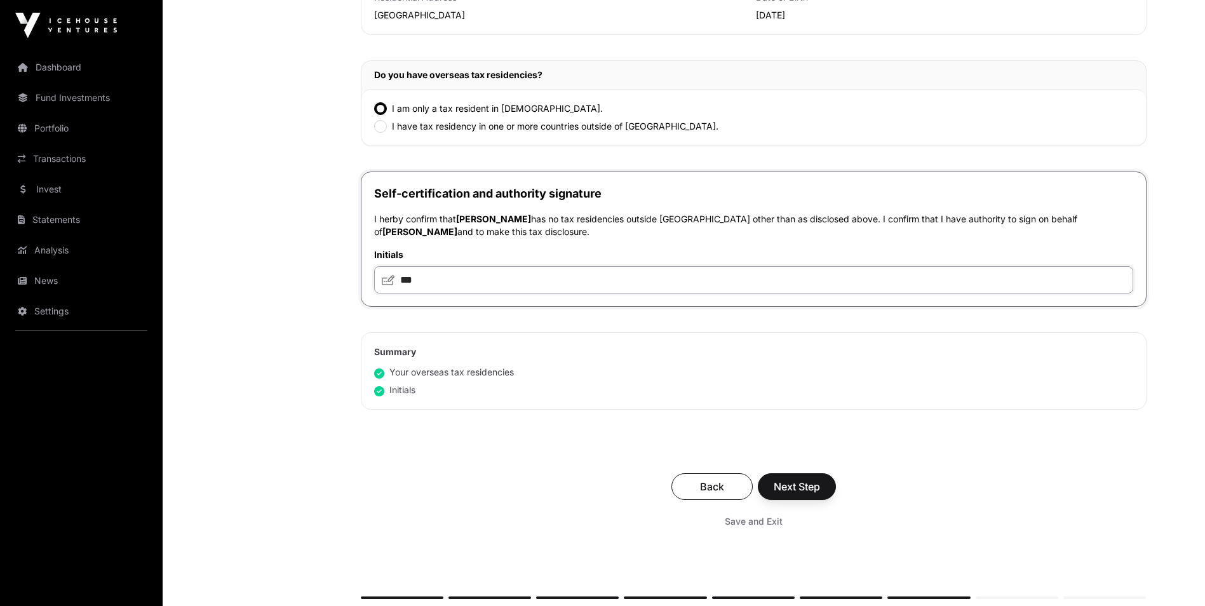
type input "***"
click at [799, 486] on span "Next Step" at bounding box center [797, 486] width 46 height 15
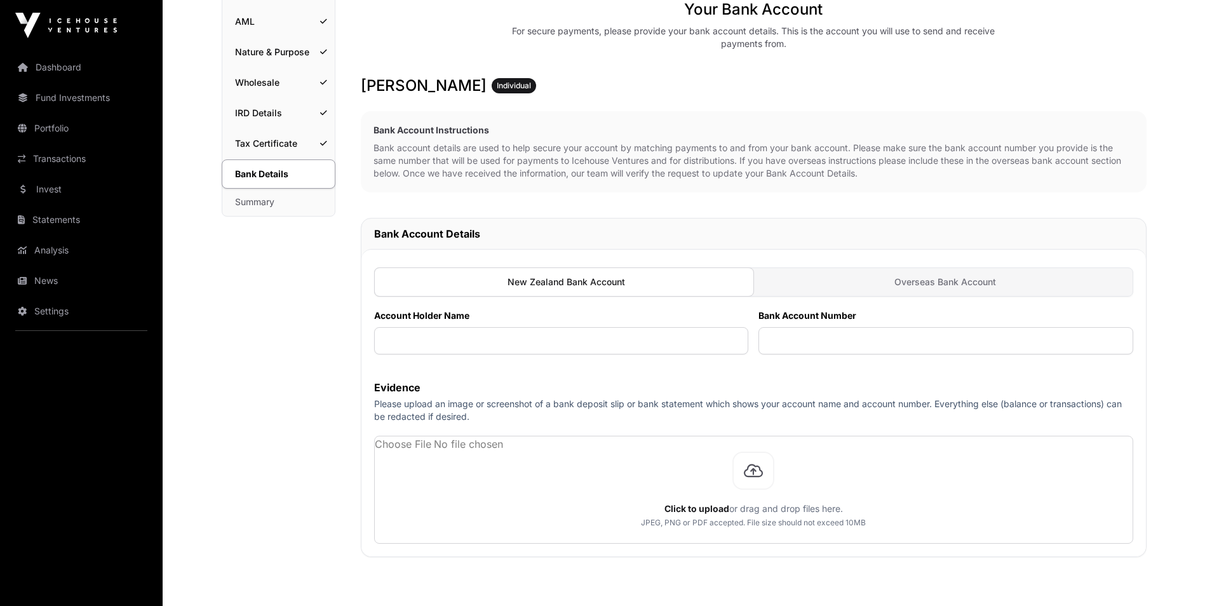
scroll to position [191, 0]
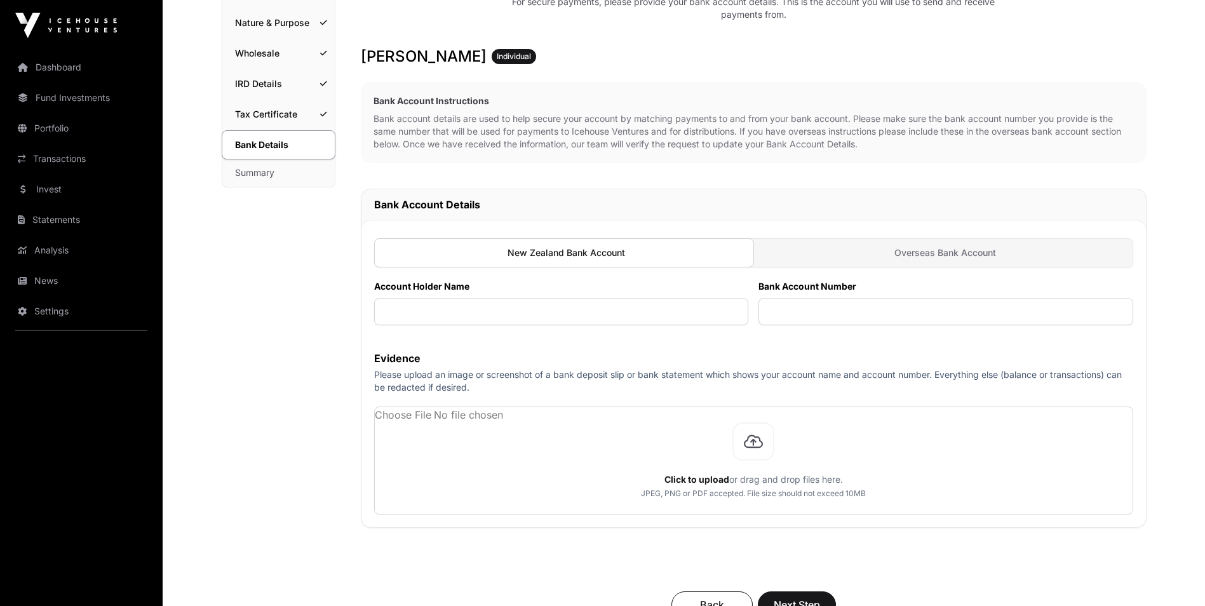
click at [461, 260] on div at bounding box center [564, 252] width 381 height 29
click at [537, 303] on input "text" at bounding box center [561, 311] width 375 height 27
type input "*********"
click at [804, 305] on input "text" at bounding box center [946, 311] width 375 height 27
type input "**********"
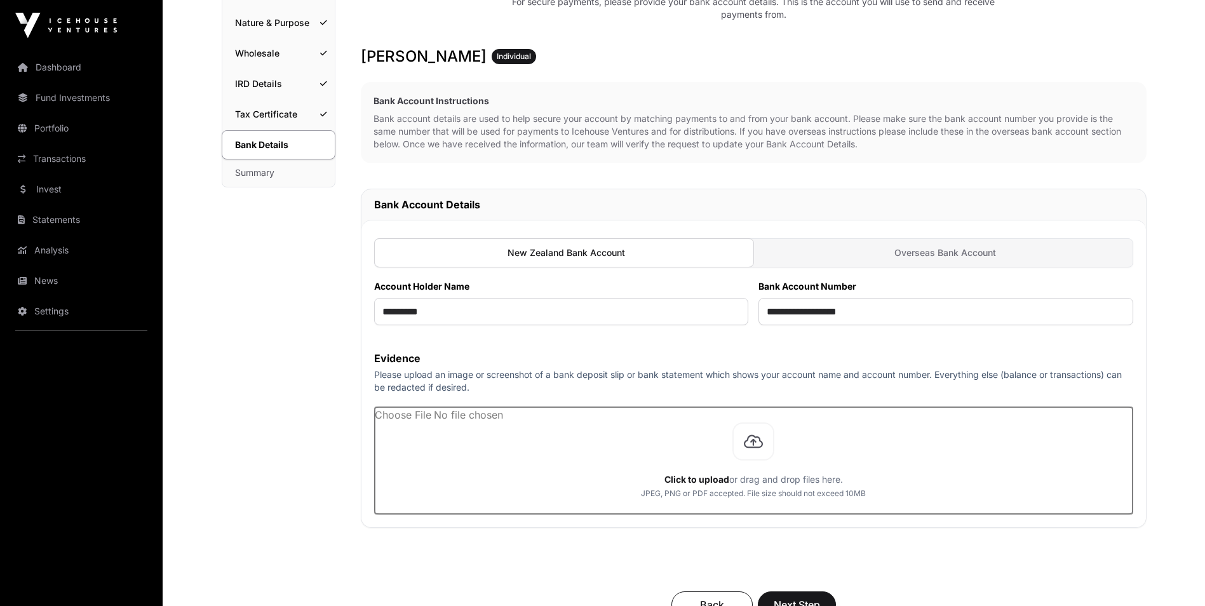
drag, startPoint x: 557, startPoint y: 461, endPoint x: 541, endPoint y: 461, distance: 15.9
click at [541, 461] on input "file" at bounding box center [754, 460] width 758 height 107
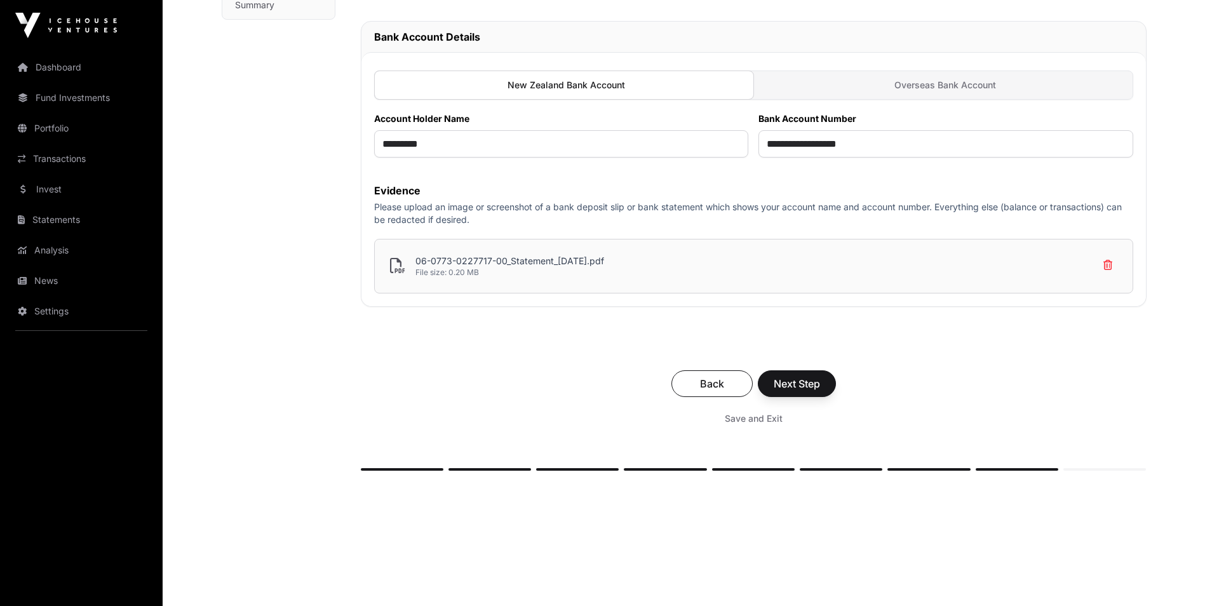
scroll to position [381, 0]
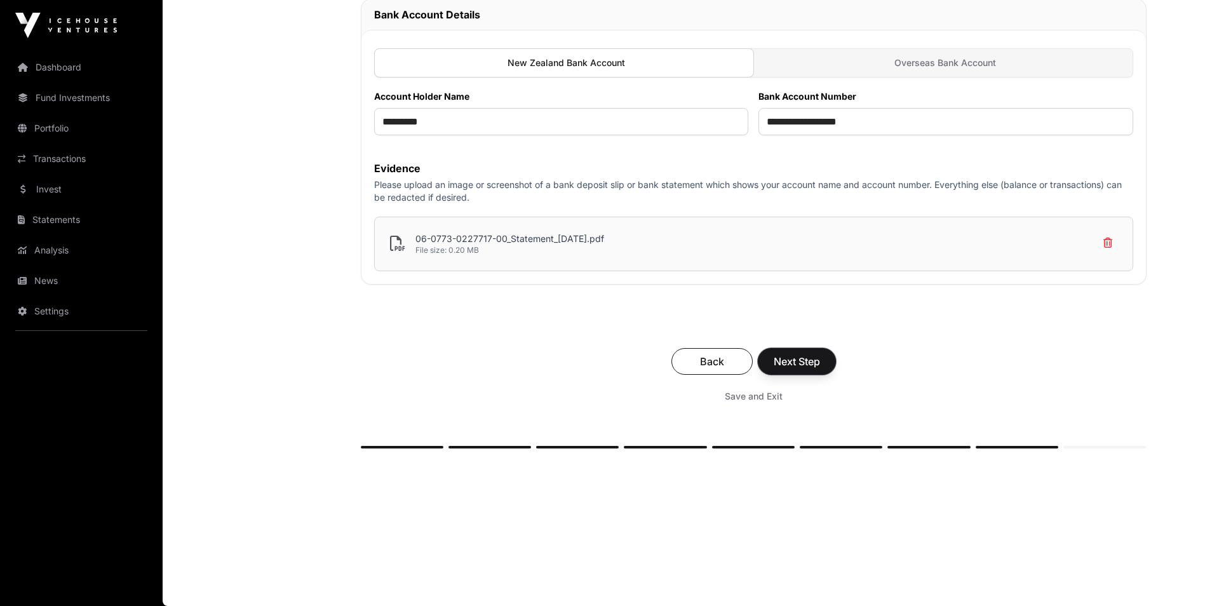
click at [790, 357] on span "Next Step" at bounding box center [797, 361] width 46 height 15
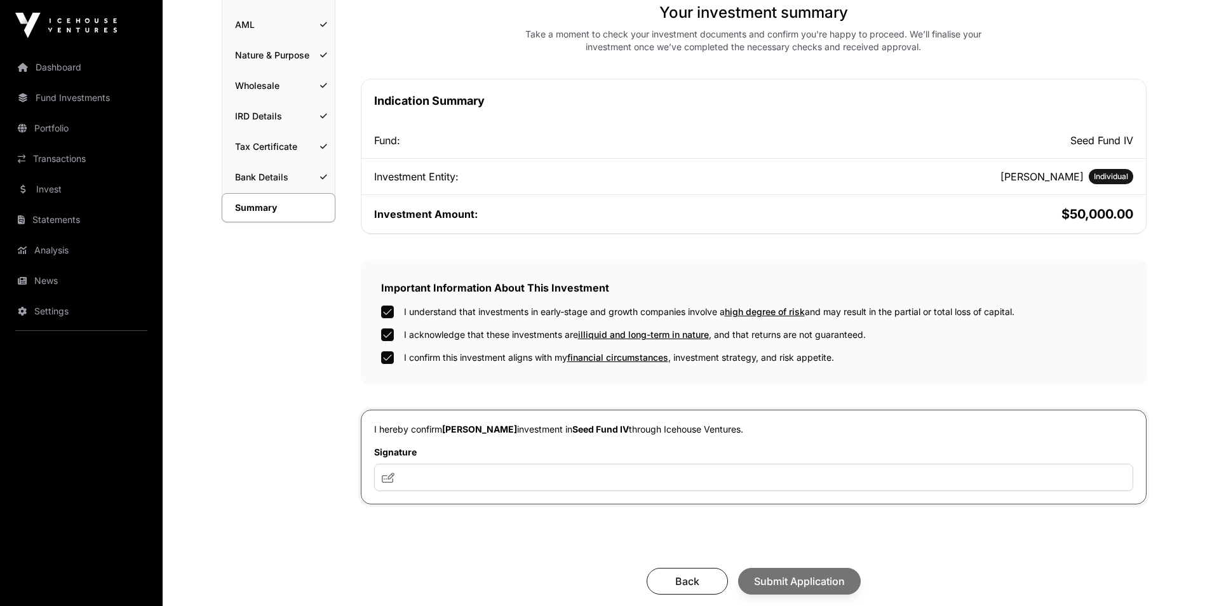
scroll to position [318, 0]
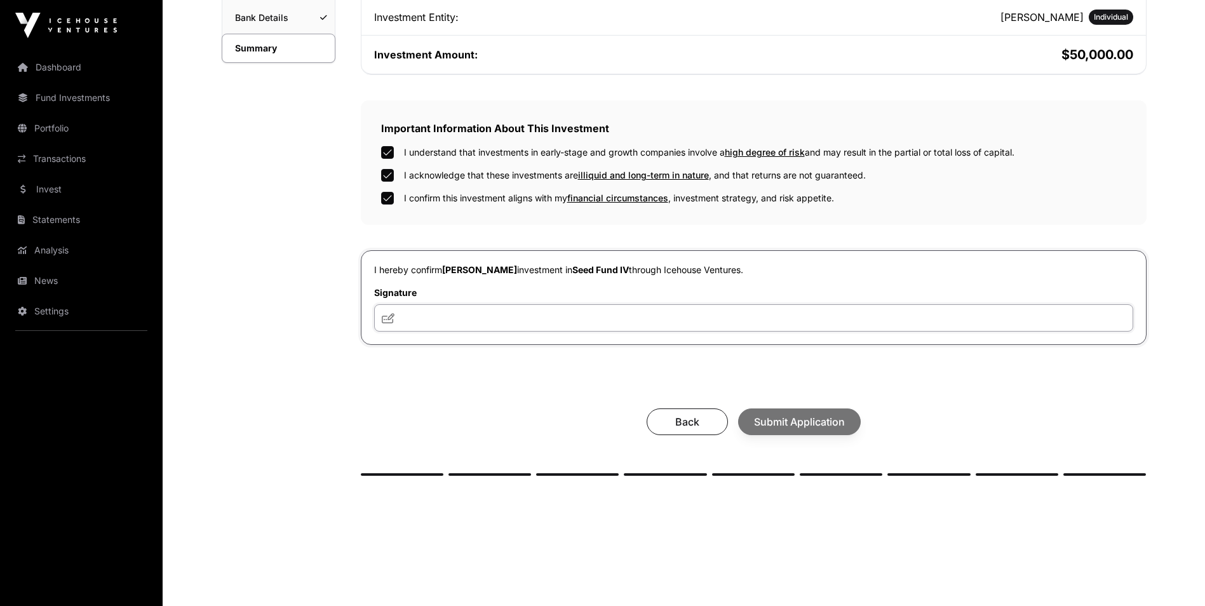
click at [523, 318] on input "text" at bounding box center [753, 317] width 759 height 27
type input "***"
click at [812, 426] on span "Submit Application" at bounding box center [799, 421] width 91 height 15
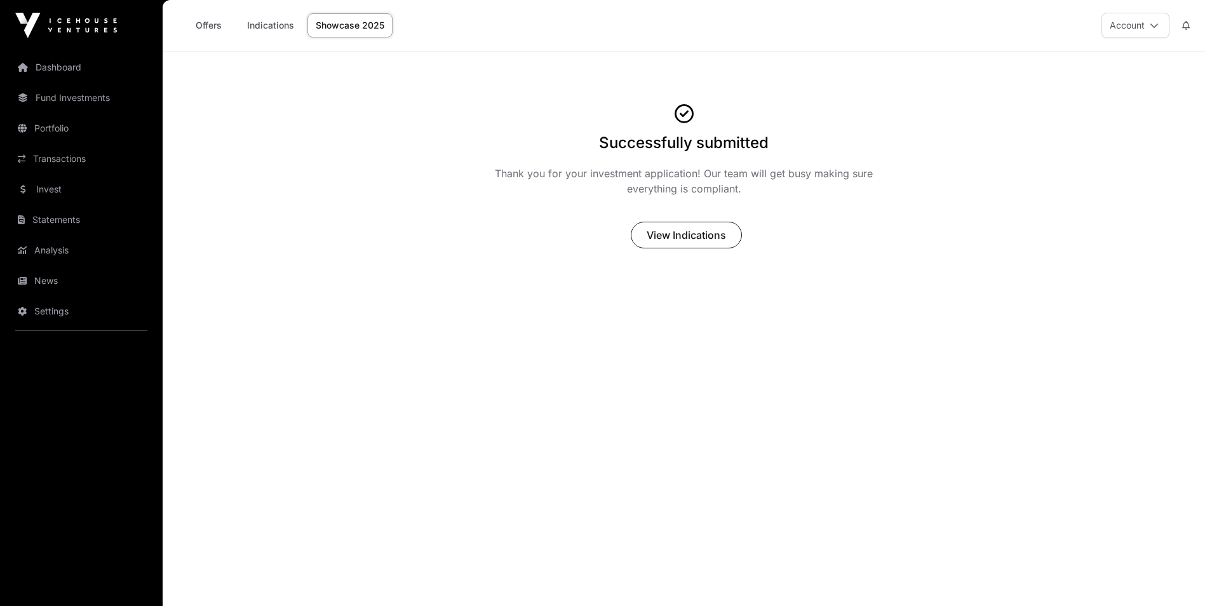
click at [32, 187] on link "Invest" at bounding box center [81, 189] width 142 height 28
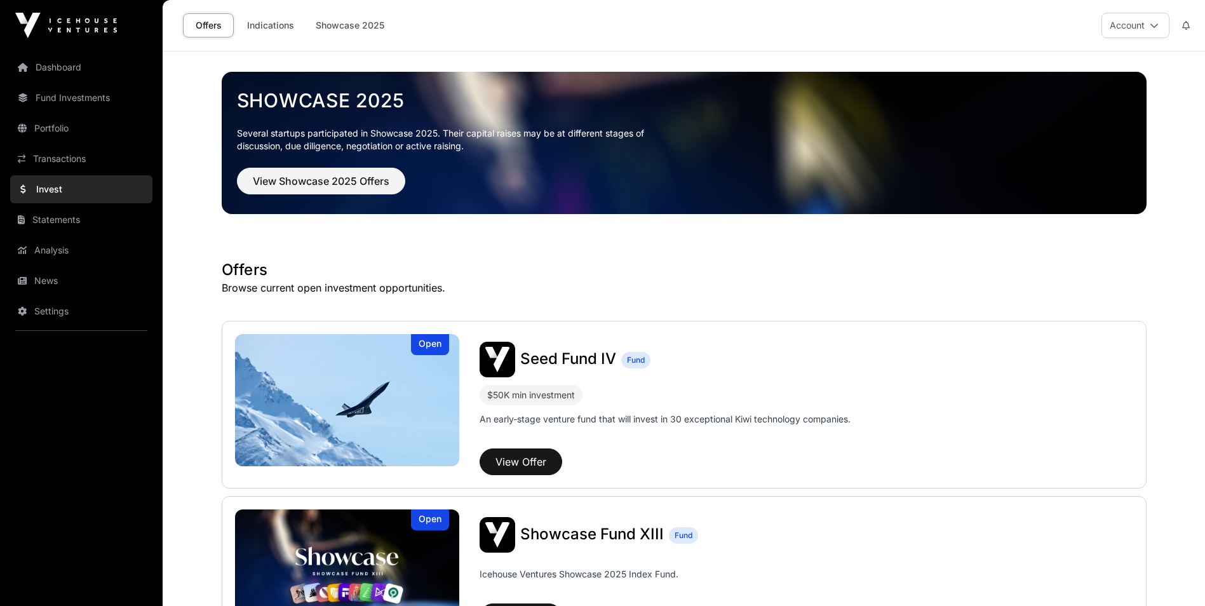
click at [273, 23] on link "Indications" at bounding box center [271, 25] width 64 height 24
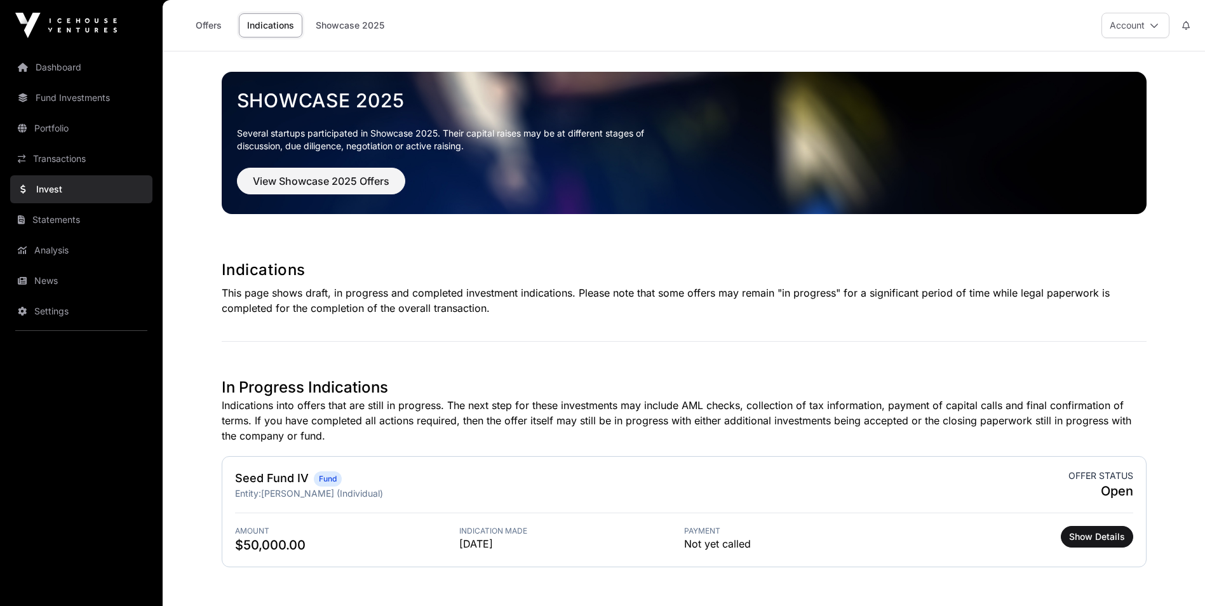
click at [355, 24] on link "Showcase 2025" at bounding box center [350, 25] width 85 height 24
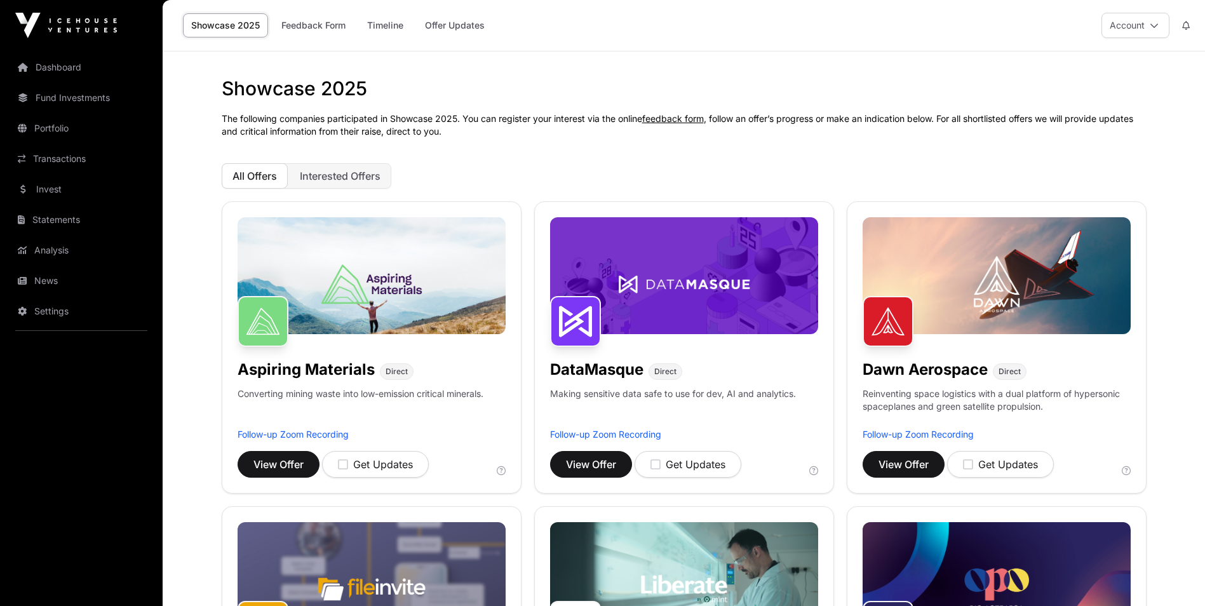
click at [356, 170] on span "Interested Offers" at bounding box center [340, 176] width 81 height 13
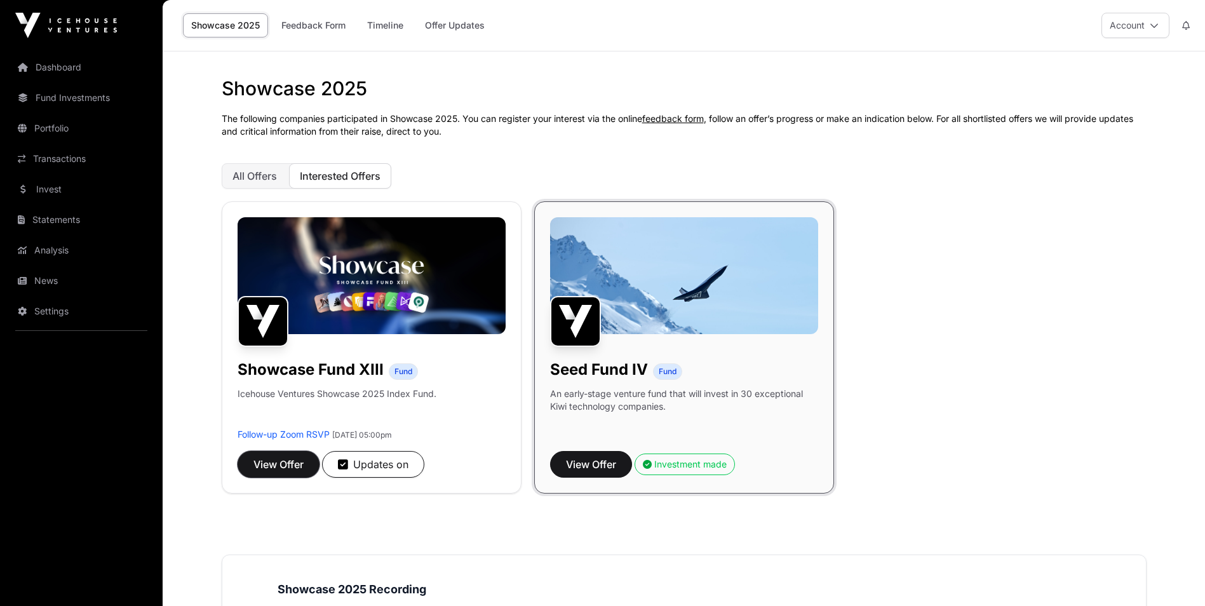
click at [274, 472] on button "View Offer" at bounding box center [279, 464] width 82 height 27
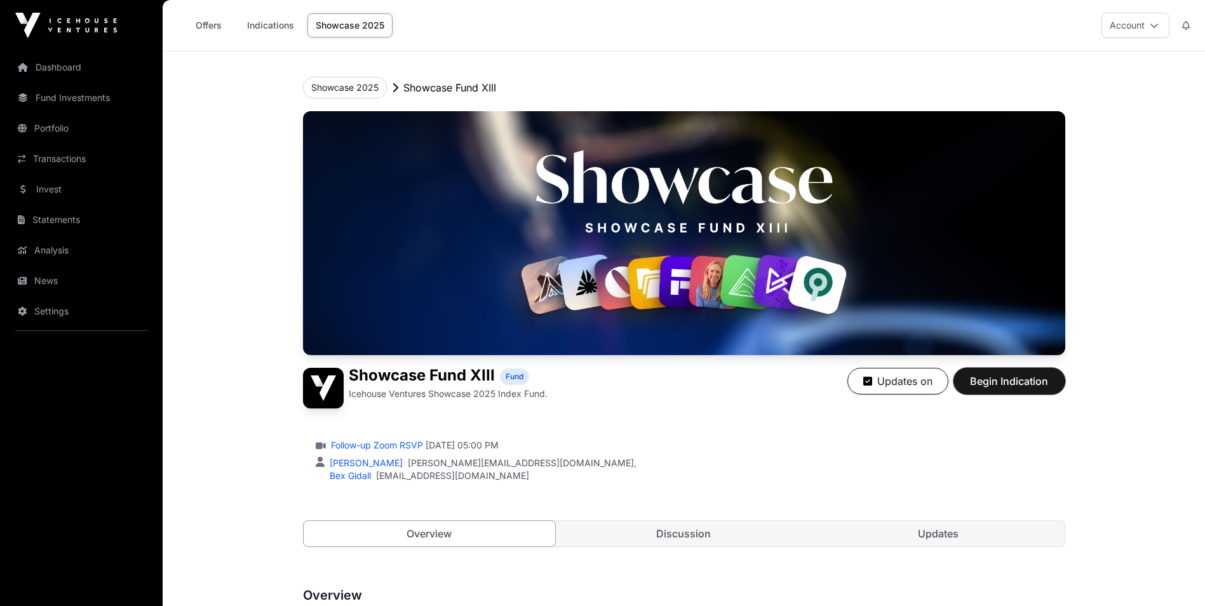
click at [1005, 381] on span "Begin Indication" at bounding box center [1010, 381] width 80 height 15
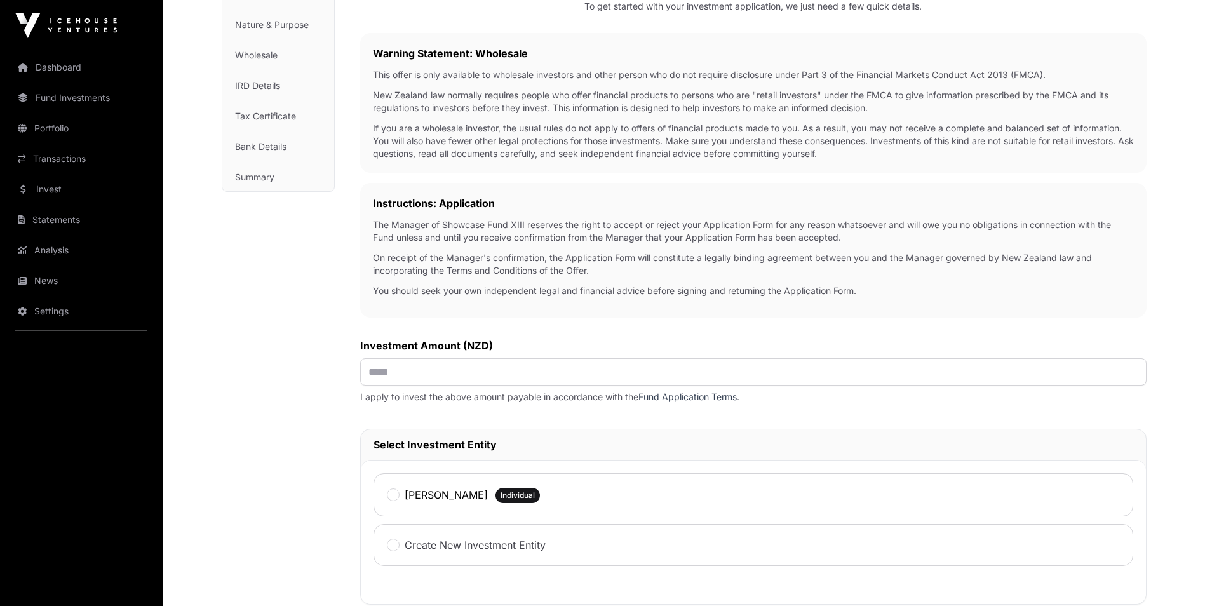
scroll to position [191, 0]
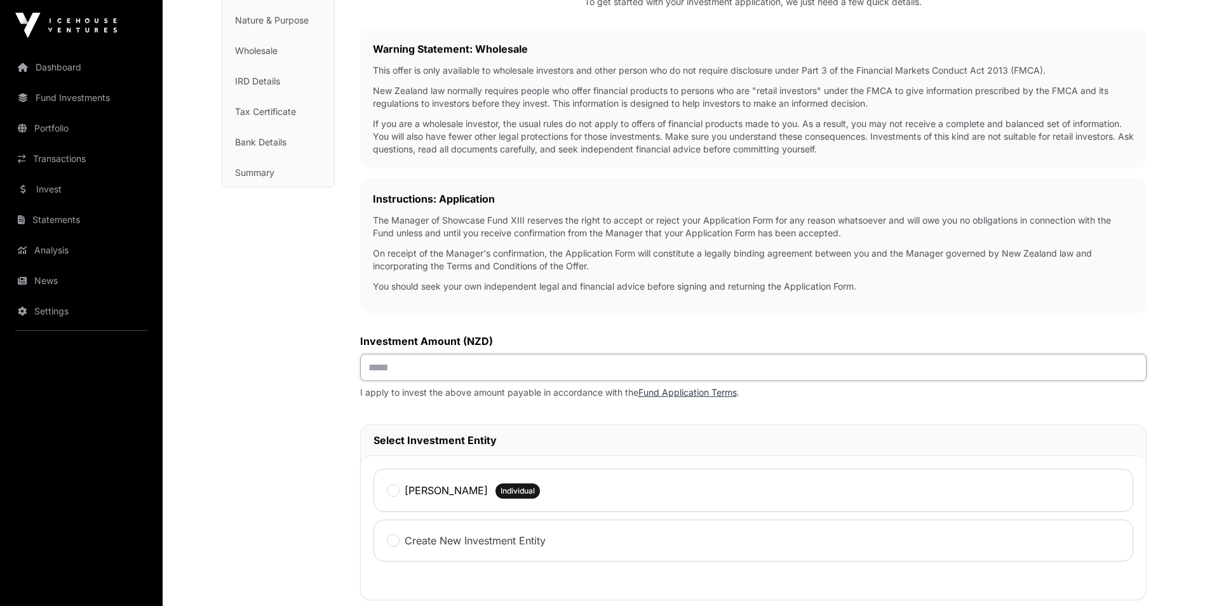
click at [393, 368] on input "text" at bounding box center [753, 367] width 787 height 27
click at [668, 391] on link "Fund Application Terms" at bounding box center [688, 392] width 98 height 11
